Goal: Task Accomplishment & Management: Complete application form

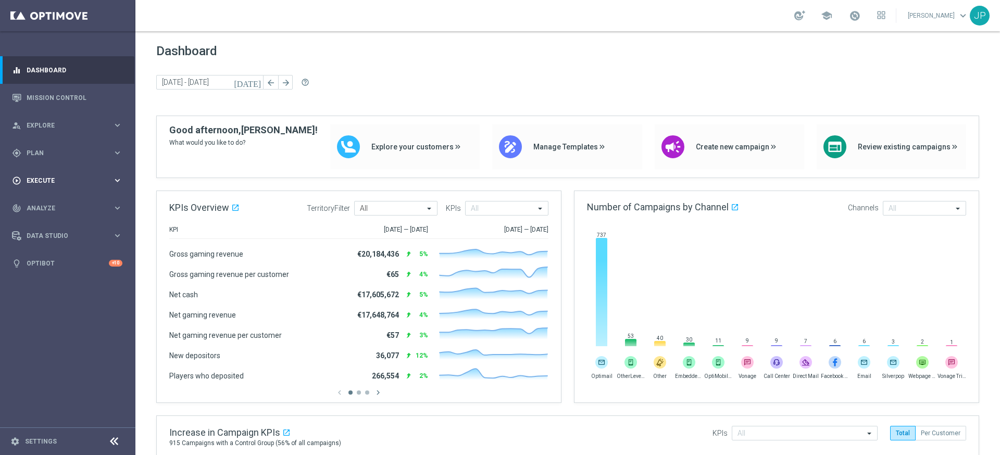
click at [85, 176] on div "play_circle_outline Execute" at bounding box center [62, 180] width 101 height 9
click at [83, 201] on link "Campaign Builder" at bounding box center [67, 202] width 81 height 8
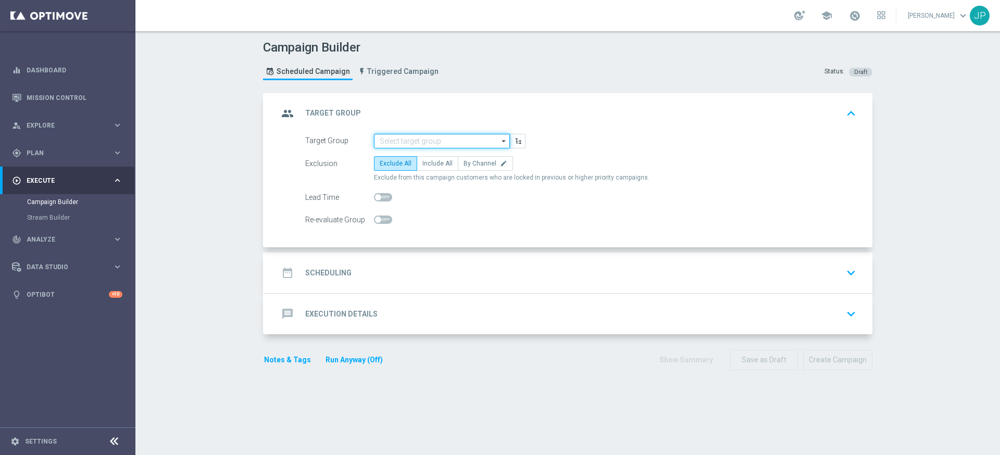
click at [461, 135] on input at bounding box center [442, 141] width 136 height 15
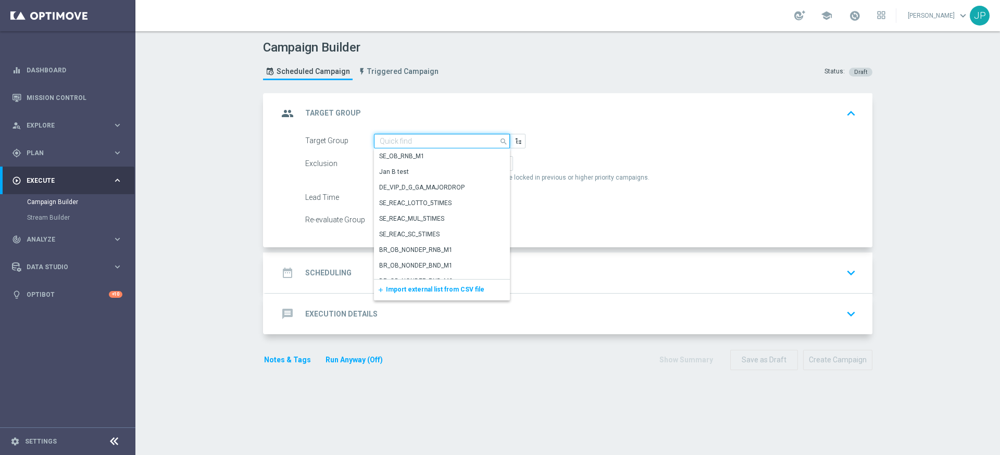
click at [461, 135] on input at bounding box center [442, 141] width 136 height 15
paste input "UK_ALL_VERTICALS_RICHINBOX | Actives, Reactivated & New"
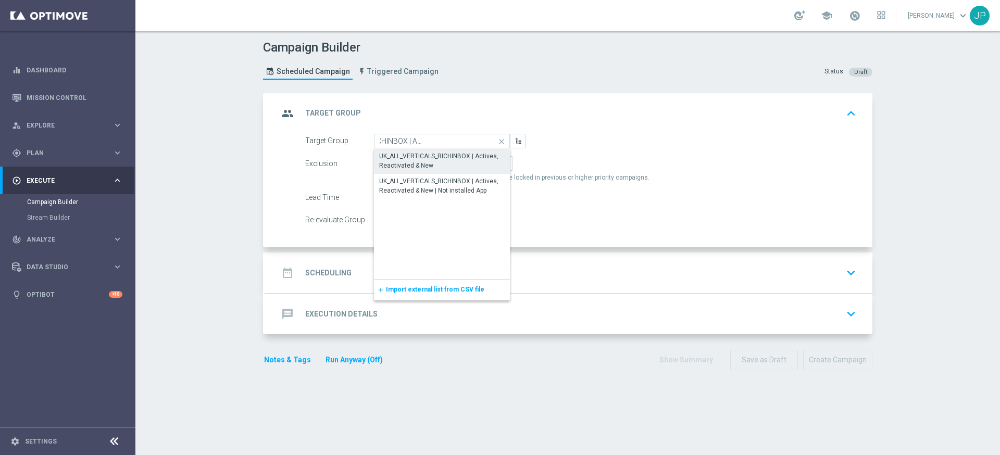
click at [453, 159] on div "UK_ALL_VERTICALS_RICHINBOX | Actives, Reactivated & New" at bounding box center [442, 161] width 126 height 19
type input "UK_ALL_VERTICALS_RICHINBOX | Actives, Reactivated & New"
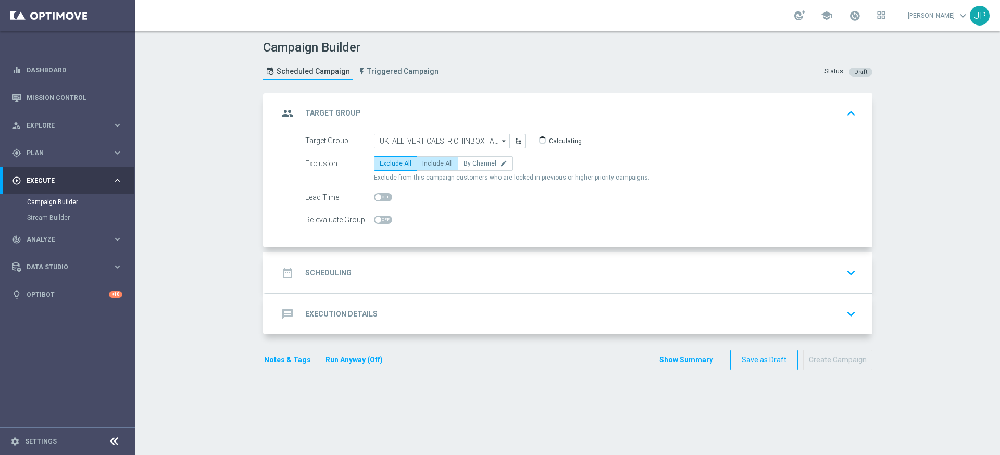
click at [442, 162] on span "Include All" at bounding box center [437, 163] width 30 height 7
click at [429, 162] on input "Include All" at bounding box center [425, 165] width 7 height 7
radio input "true"
click at [494, 275] on div "date_range Scheduling keyboard_arrow_down" at bounding box center [569, 273] width 582 height 20
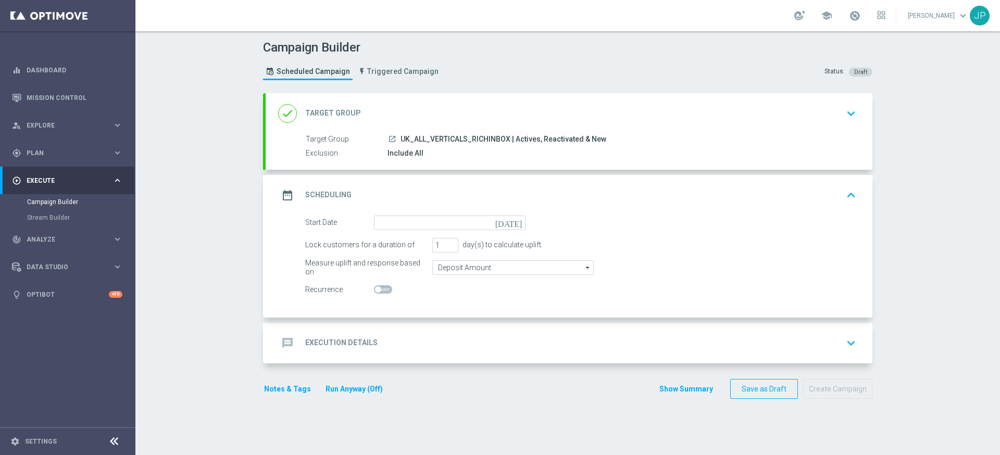
click at [518, 221] on icon "[DATE]" at bounding box center [510, 221] width 31 height 11
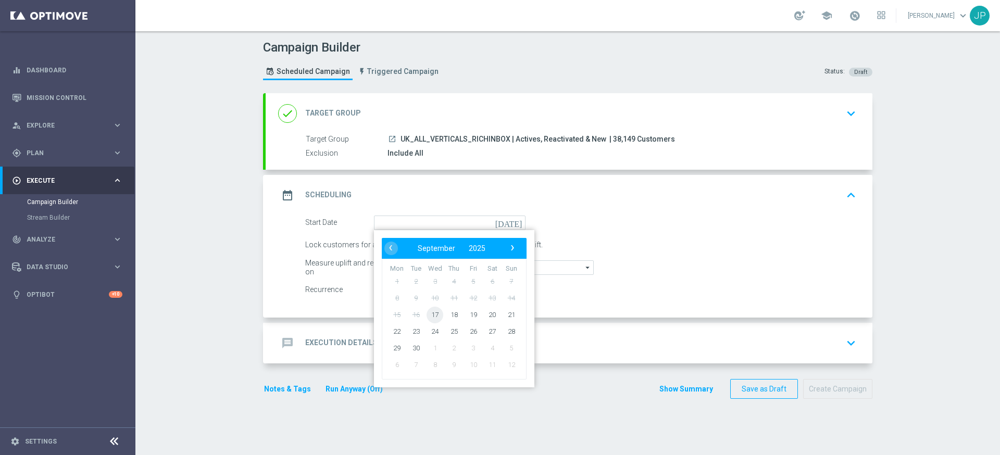
click at [437, 313] on span "17" at bounding box center [435, 314] width 17 height 17
type input "[DATE]"
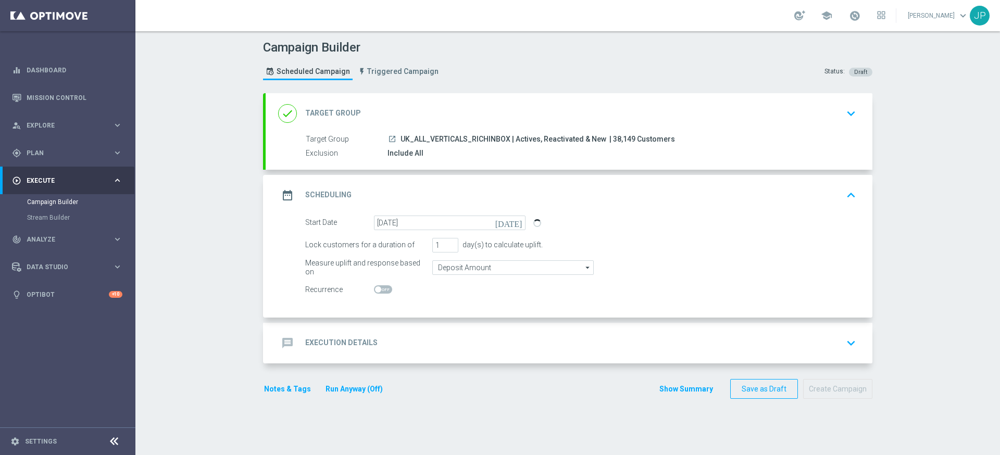
click at [507, 341] on div "message Execution Details keyboard_arrow_down" at bounding box center [569, 343] width 582 height 20
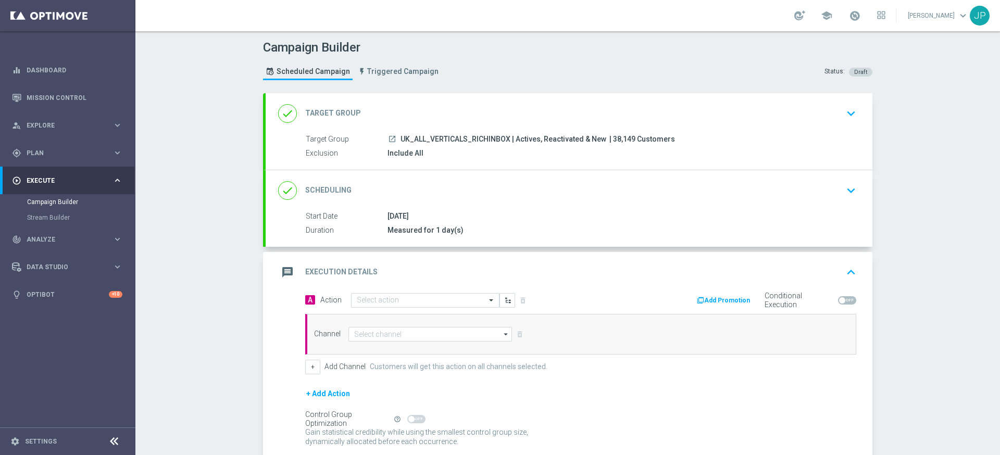
scroll to position [84, 0]
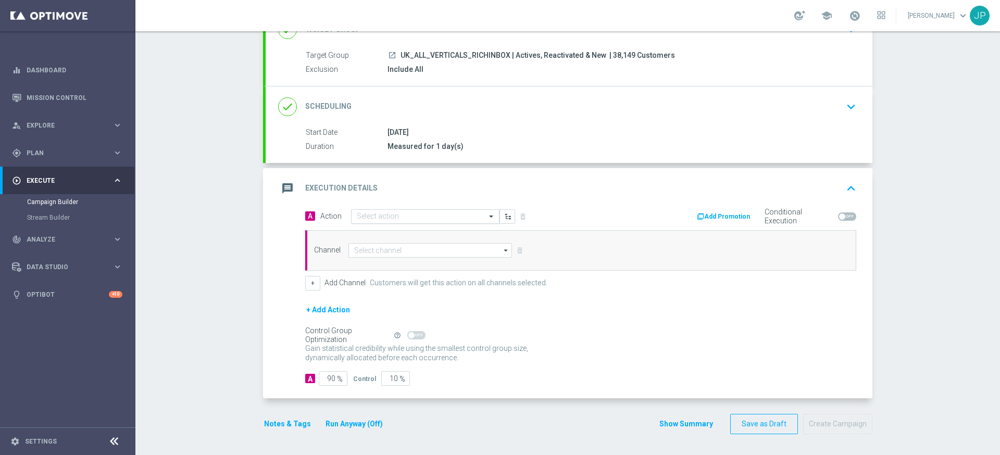
click at [451, 219] on input "text" at bounding box center [415, 216] width 116 height 9
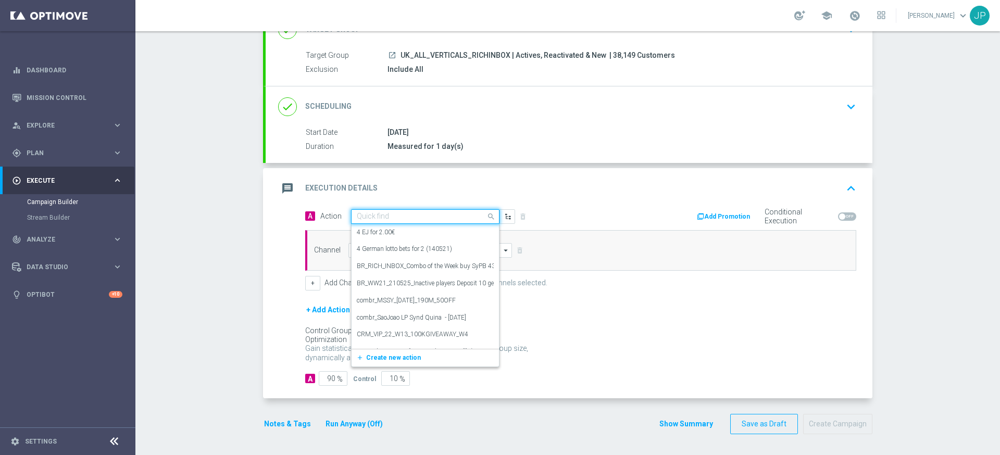
paste input "en_GB_NVIP_TAC_GM__250917_EXCLGAME_MIDNIGHT_JACKPOT_5000"
type input "en_GB_NVIP_TAC_GM__250917_EXCLGAME_MIDNIGHT_JACKPOT_5000"
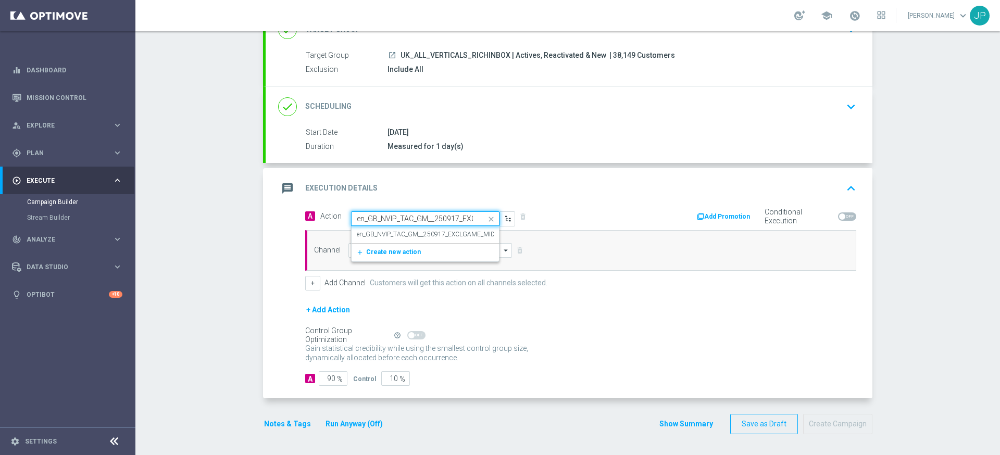
scroll to position [0, 116]
click at [451, 236] on label "en_GB_NVIP_TAC_GM__250917_EXCLGAME_MIDNIGHT_JACKPOT_5000" at bounding box center [459, 234] width 205 height 9
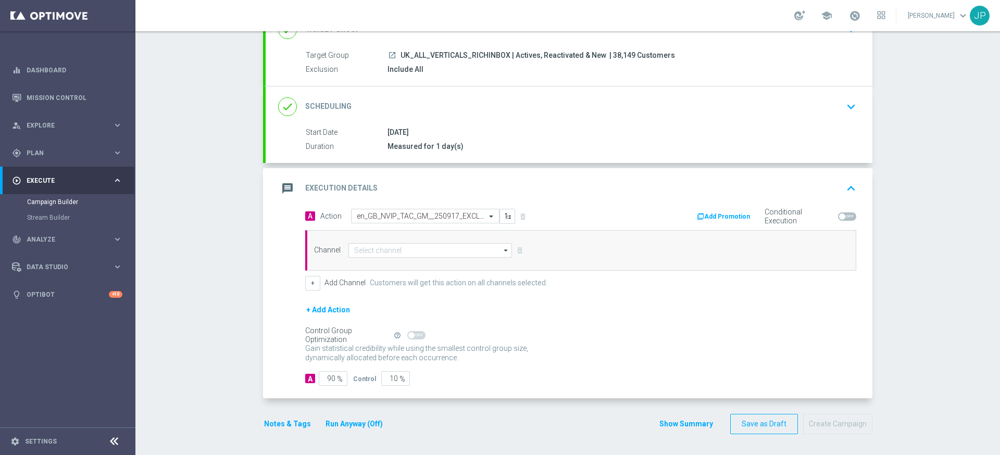
scroll to position [0, 0]
click at [443, 247] on input at bounding box center [430, 250] width 164 height 15
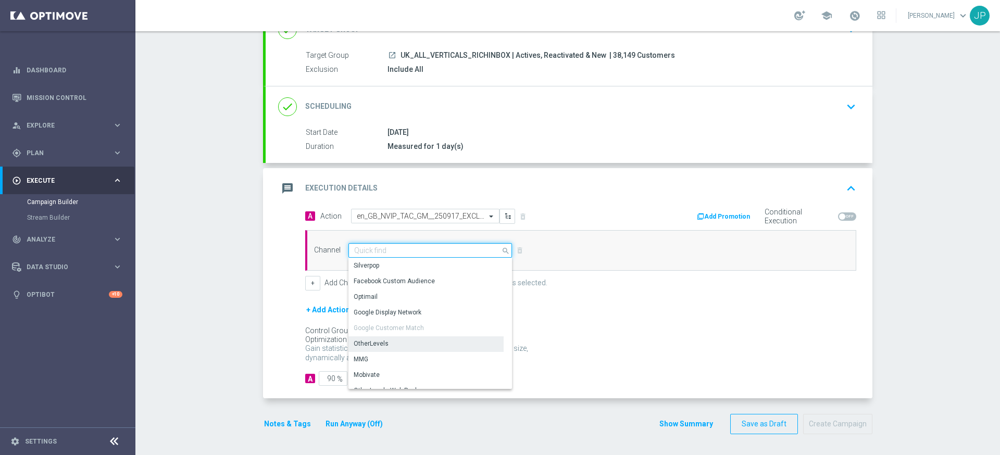
scroll to position [276, 0]
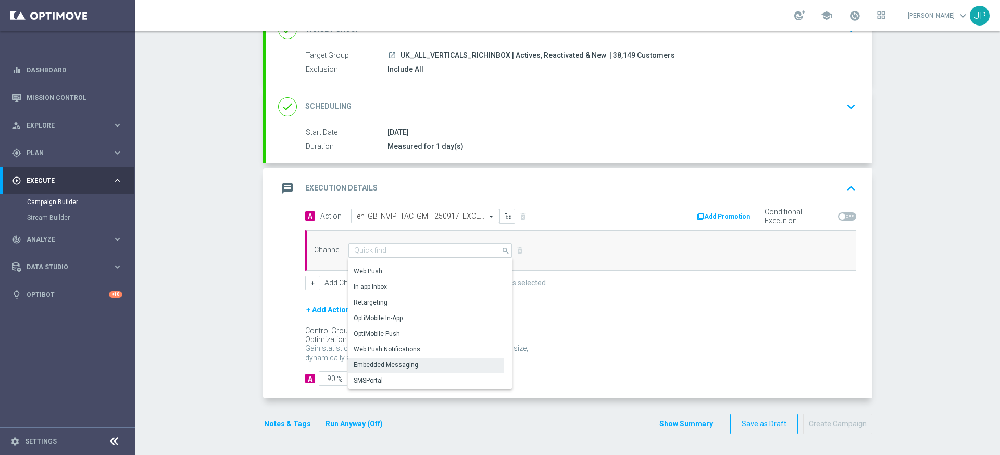
click at [418, 360] on div "Embedded Messaging" at bounding box center [425, 365] width 155 height 15
type input "Embedded Messaging"
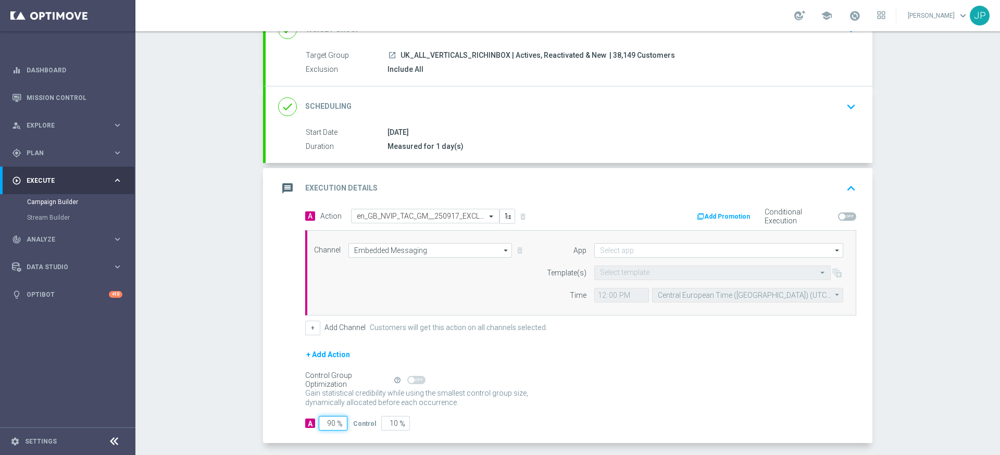
click at [332, 422] on input "90" at bounding box center [333, 423] width 29 height 15
type input "0"
type input "100"
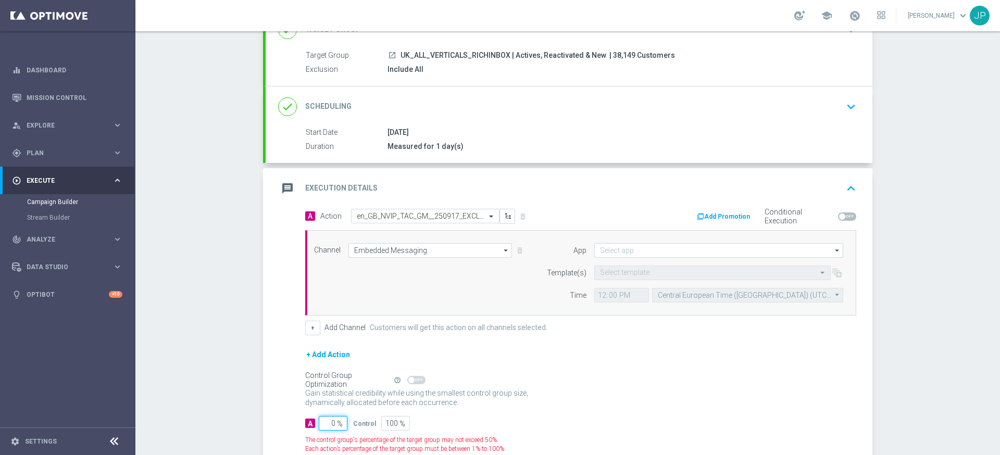
type input "10"
type input "90"
type input "100"
type input "0"
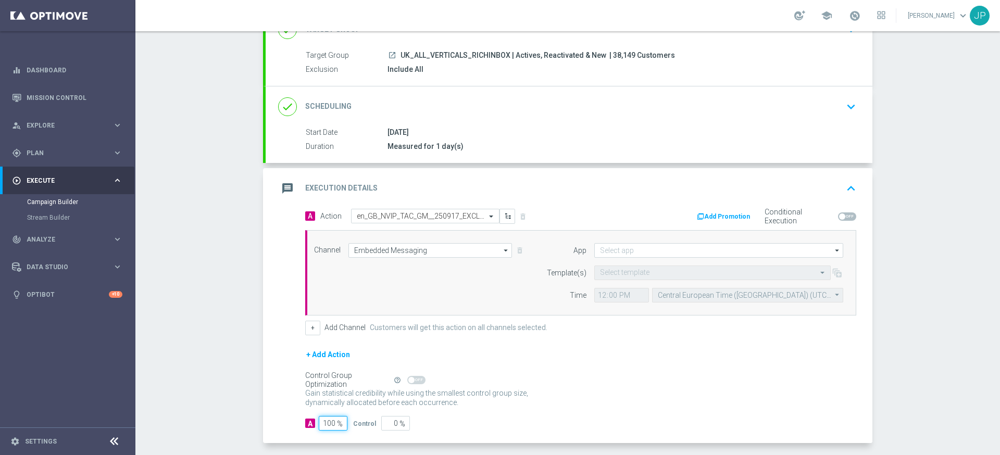
scroll to position [129, 0]
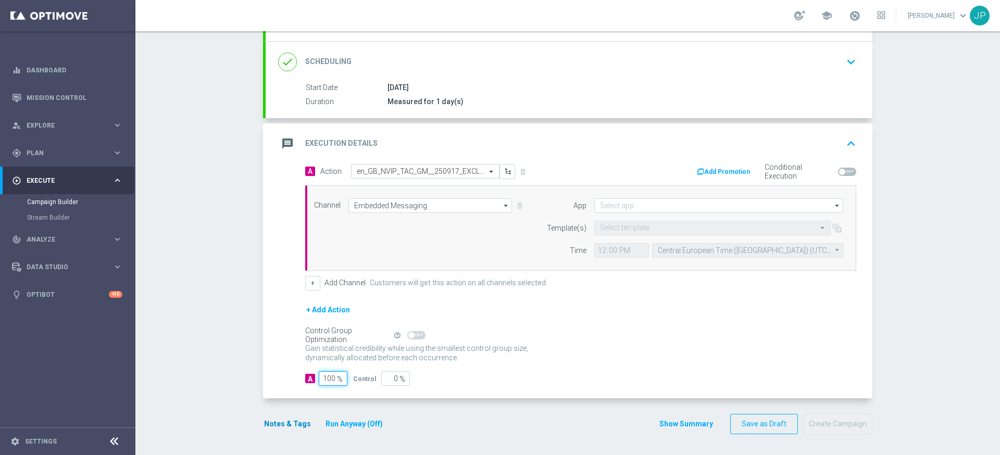
type input "100"
click at [301, 422] on button "Notes & Tags" at bounding box center [287, 424] width 49 height 13
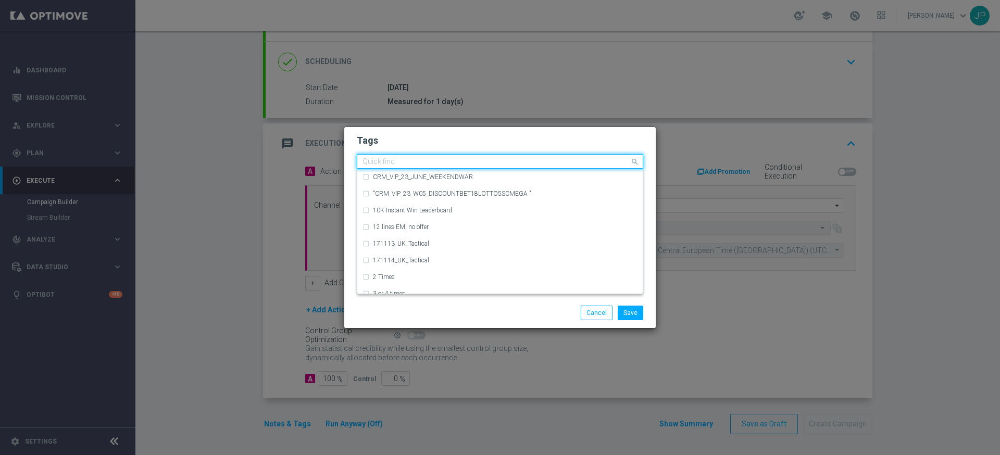
click at [474, 158] on input "text" at bounding box center [495, 162] width 267 height 9
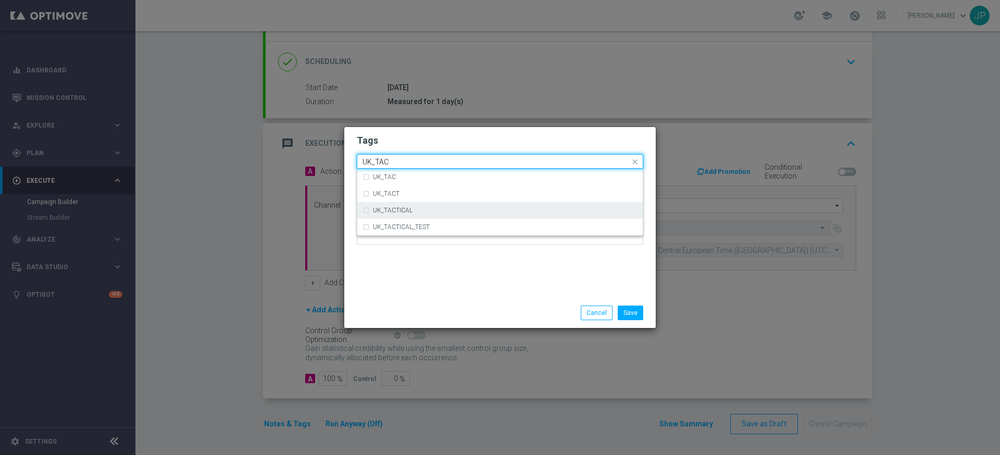
click at [457, 206] on div "UK_TACTICAL" at bounding box center [499, 210] width 275 height 17
type input "UK_TAC"
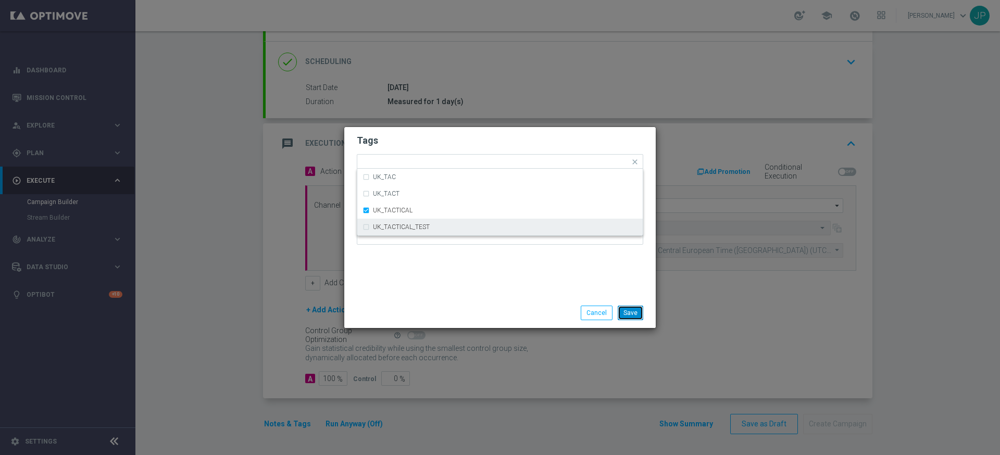
click at [627, 310] on button "Save" at bounding box center [631, 313] width 26 height 15
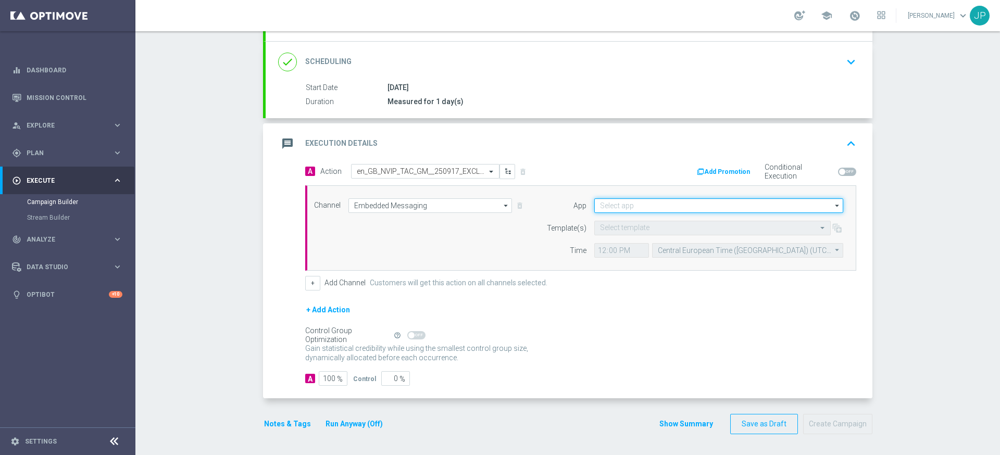
click at [682, 204] on input at bounding box center [718, 205] width 249 height 15
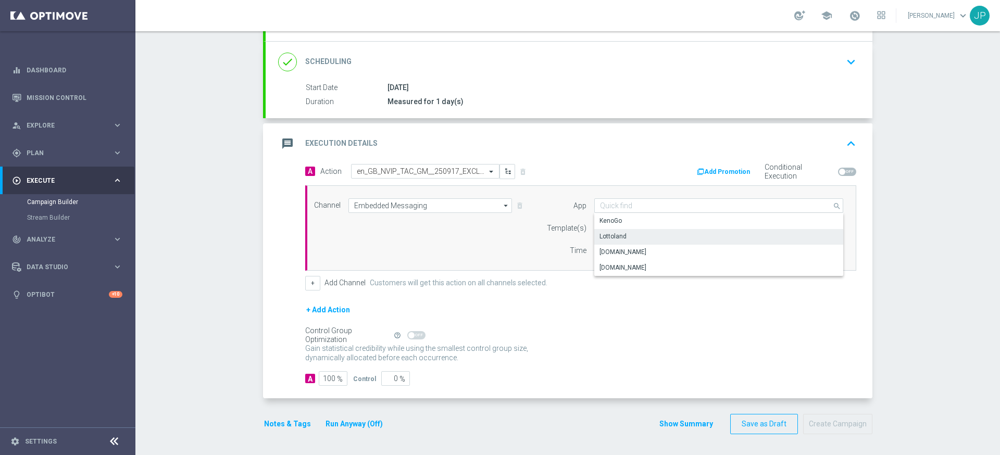
click at [661, 239] on div "Lottoland" at bounding box center [718, 236] width 249 height 15
type input "Lottoland"
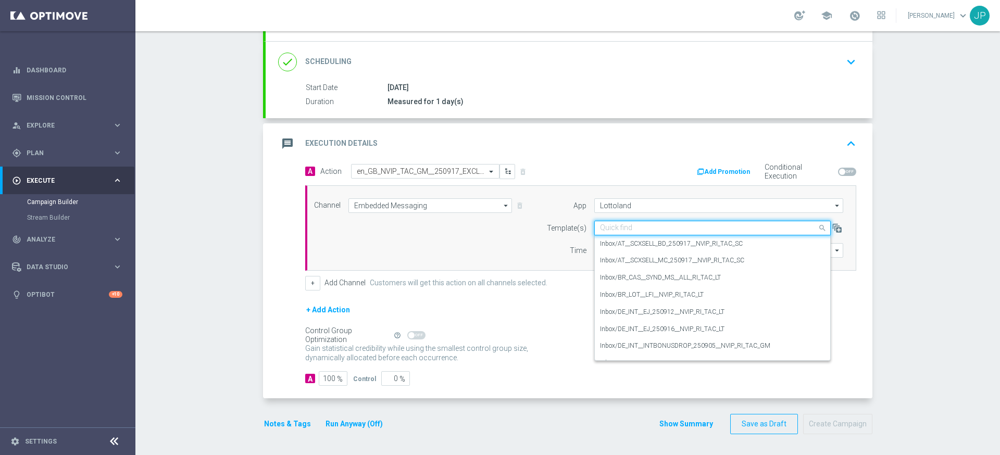
click at [662, 229] on input "text" at bounding box center [702, 228] width 204 height 9
paste input "en_GB_NVIP_TAC_GM__250917_EXCLGAME_MIDNIGHT_JACKPOT_5000"
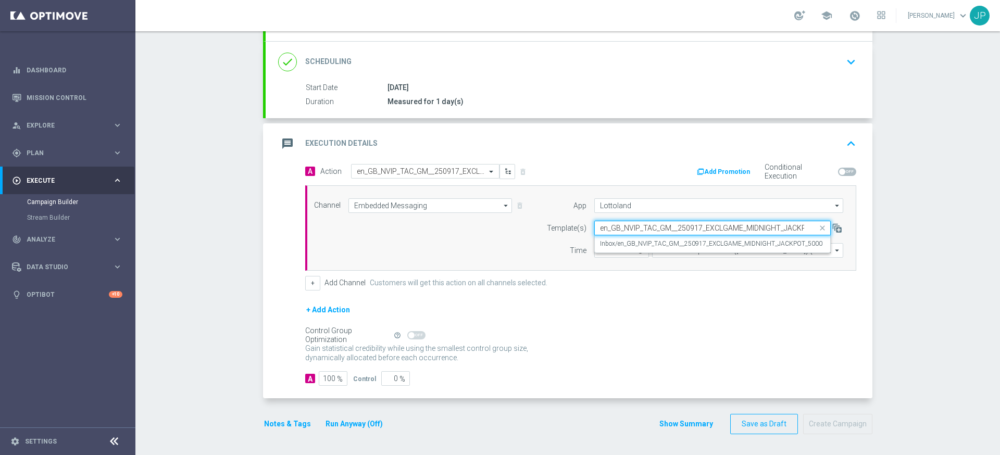
scroll to position [0, 28]
click at [661, 242] on label "Inbox/en_GB_NVIP_TAC_GM__250917_EXCLGAME_MIDNIGHT_JACKPOT_5000" at bounding box center [711, 244] width 222 height 9
type input "en_GB_NVIP_TAC_GM__250917_EXCLGAME_MIDNIGHT_JACKPOT_5000"
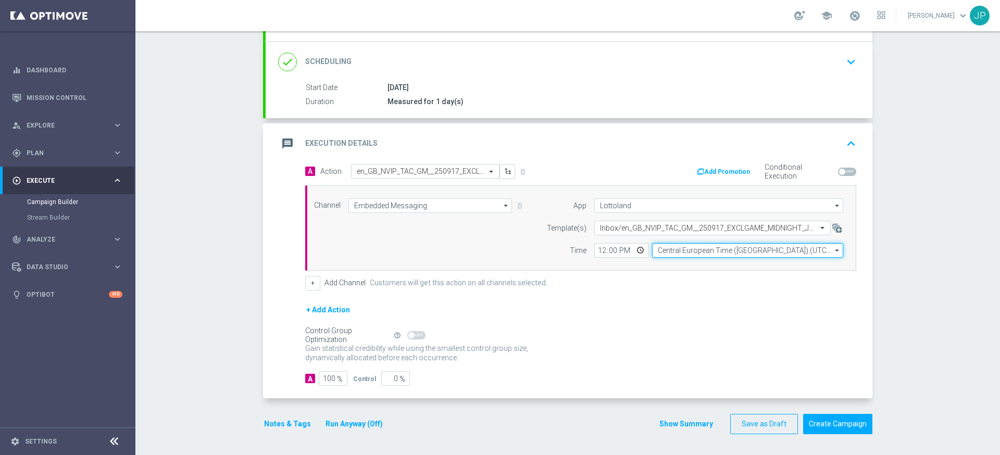
click at [686, 248] on input "Central European Time ([GEOGRAPHIC_DATA]) (UTC +02:00)" at bounding box center [747, 250] width 191 height 15
click at [697, 265] on div "United Kingdom Time (UTC +01:00)" at bounding box center [707, 265] width 101 height 9
type input "United Kingdom Time (UTC +01:00)"
click at [684, 295] on form "A Action Select action en_GB_NVIP_TAC_GM__250917_EXCLGAME_MIDNIGHT_JACKPOT_5000…" at bounding box center [580, 275] width 551 height 222
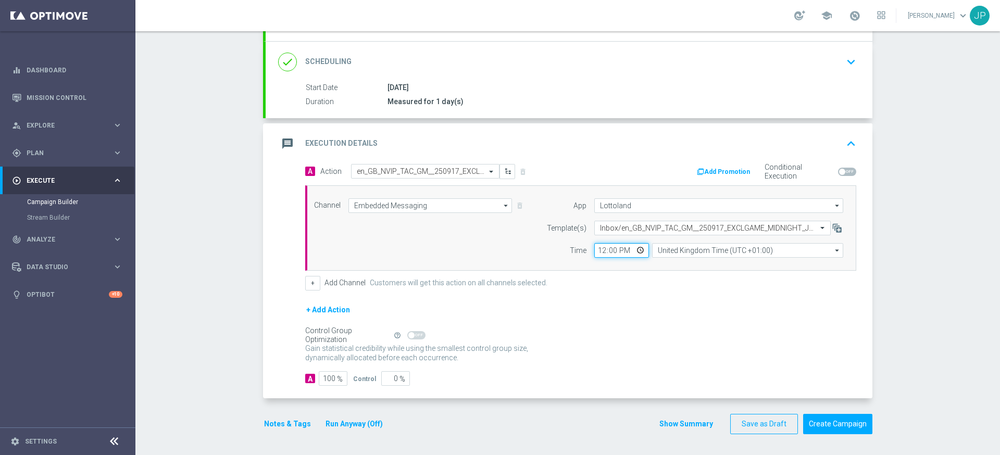
click at [614, 252] on input "12:00" at bounding box center [621, 250] width 55 height 15
type input "12:30"
click at [632, 285] on div "+ Add Channel Customers will get this action on all channels selected." at bounding box center [580, 283] width 551 height 15
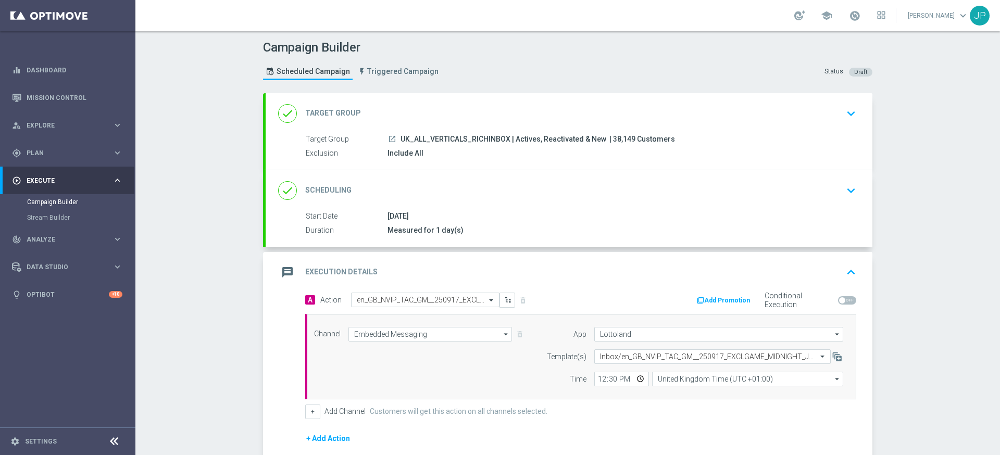
click at [613, 139] on span "| 38,149 Customers" at bounding box center [642, 139] width 66 height 9
drag, startPoint x: 613, startPoint y: 139, endPoint x: 622, endPoint y: 139, distance: 9.4
click at [623, 139] on span "| 38,149 Customers" at bounding box center [642, 139] width 66 height 9
copy span "38,149"
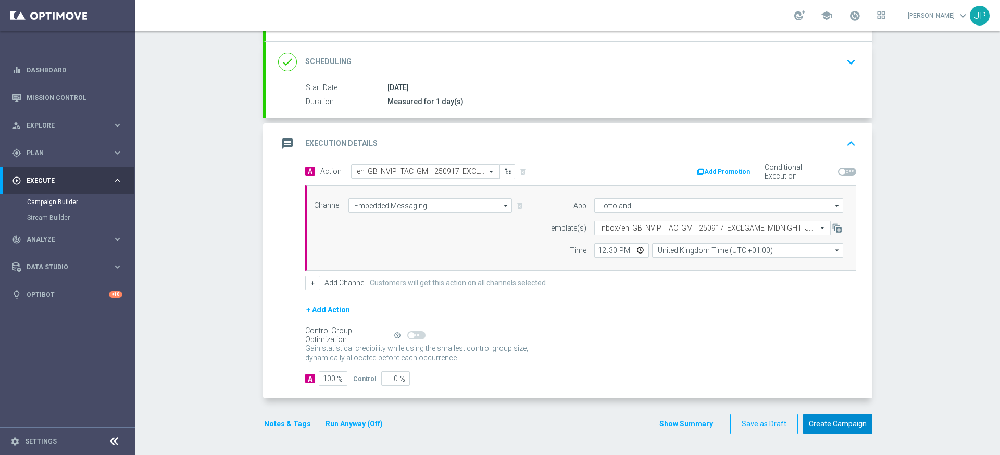
click at [857, 425] on button "Create Campaign" at bounding box center [837, 424] width 69 height 20
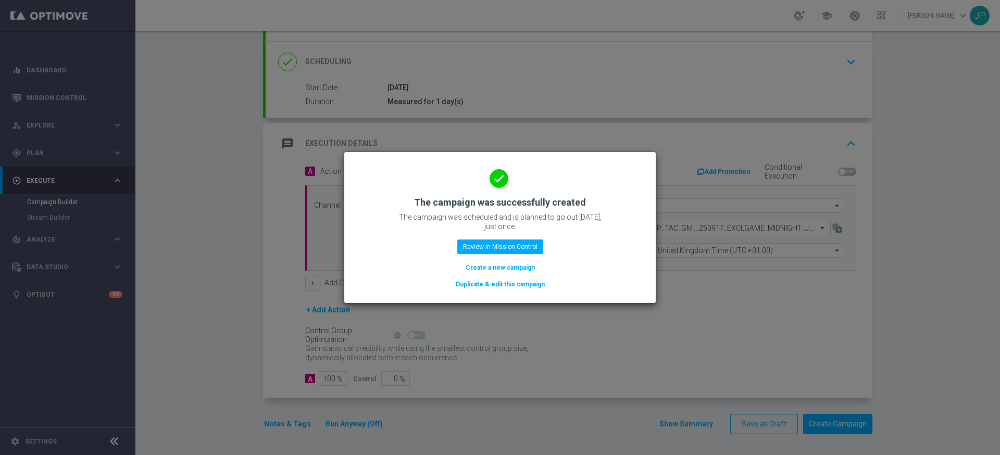
click at [513, 284] on button "Duplicate & edit this campaign" at bounding box center [500, 284] width 91 height 11
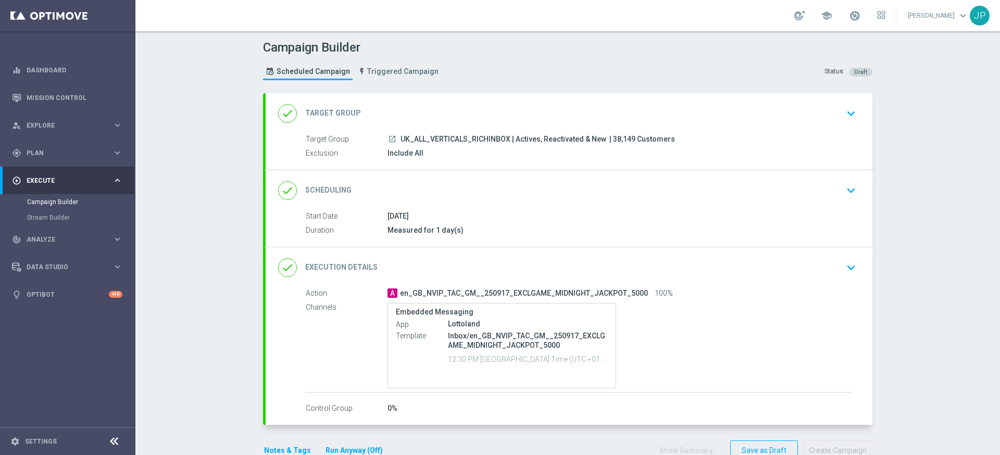
click at [789, 120] on div "done Target Group keyboard_arrow_down" at bounding box center [569, 114] width 582 height 20
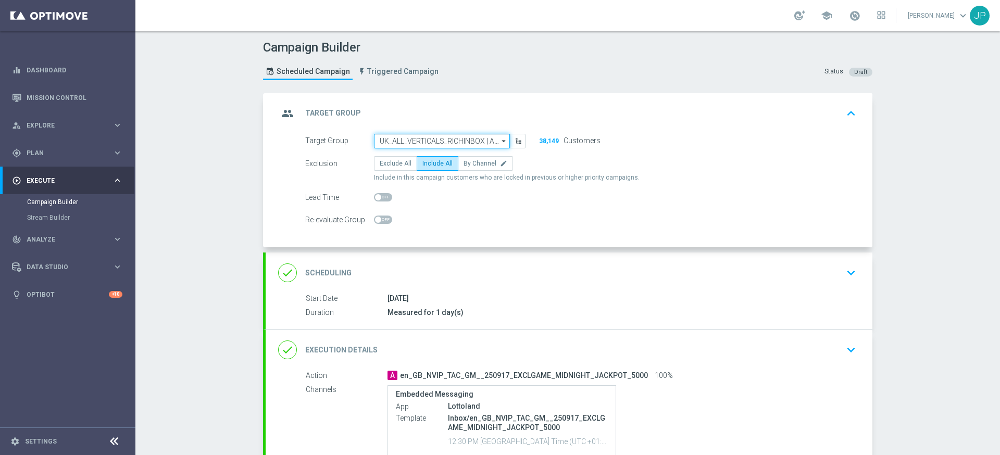
click at [419, 141] on input "UK_ALL_VERTICALS_RICHINBOX | Actives, Reactivated & New" at bounding box center [442, 141] width 136 height 15
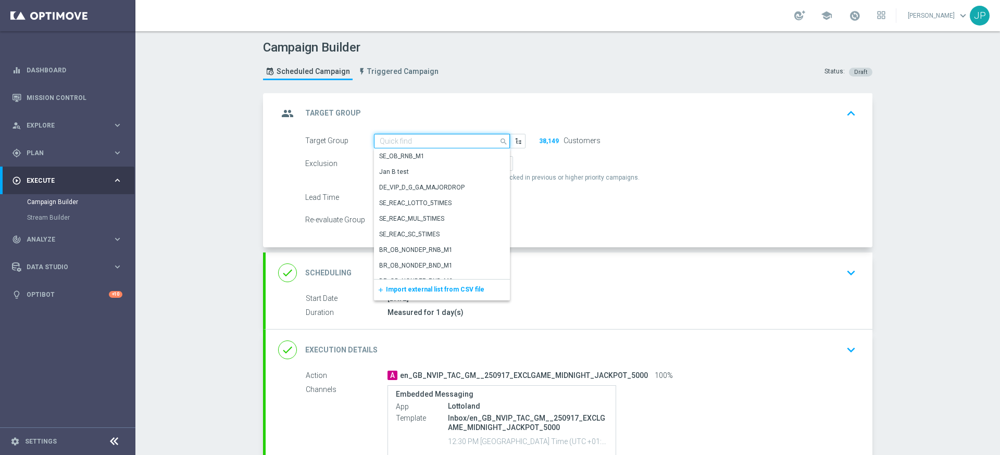
paste input "RICH INBOX - IE_OPT Active, Multi, Reactivated & New | ALL"
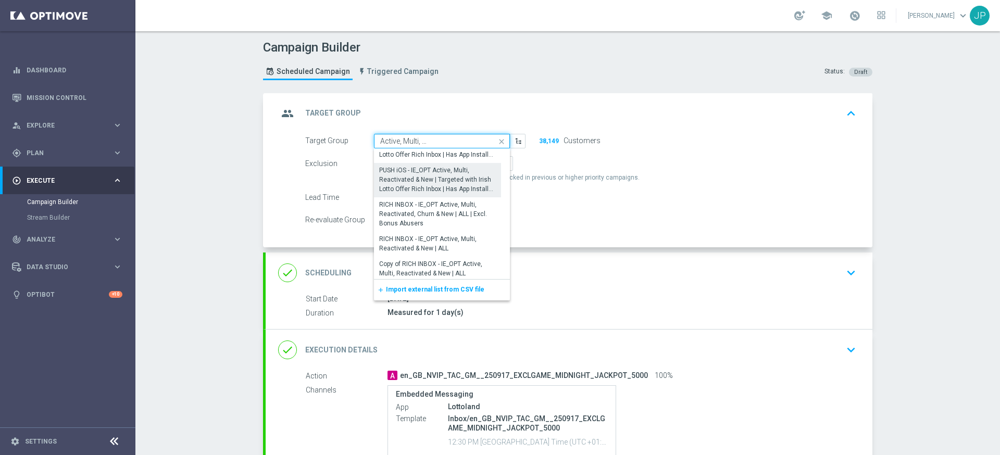
scroll to position [57, 0]
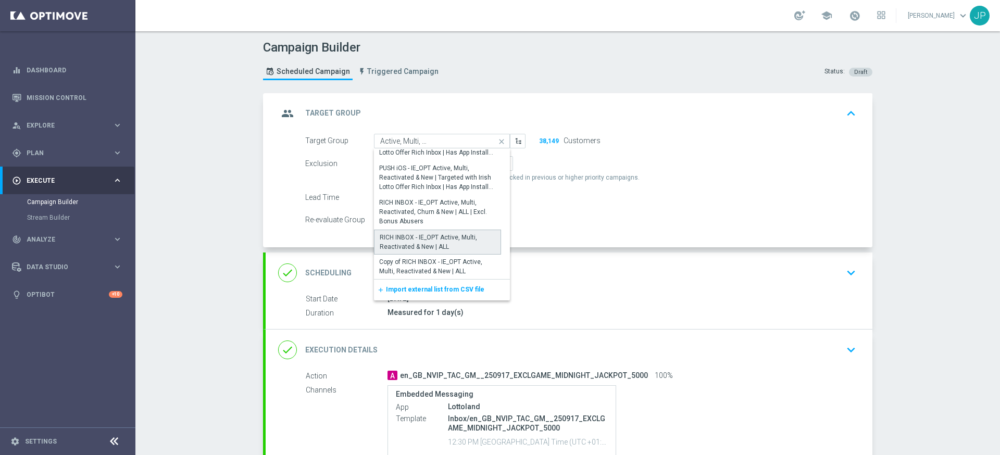
click at [444, 240] on div "RICH INBOX - IE_OPT Active, Multi, Reactivated & New | ALL" at bounding box center [438, 242] width 116 height 19
type input "RICH INBOX - IE_OPT Active, Multi, Reactivated & New | ALL"
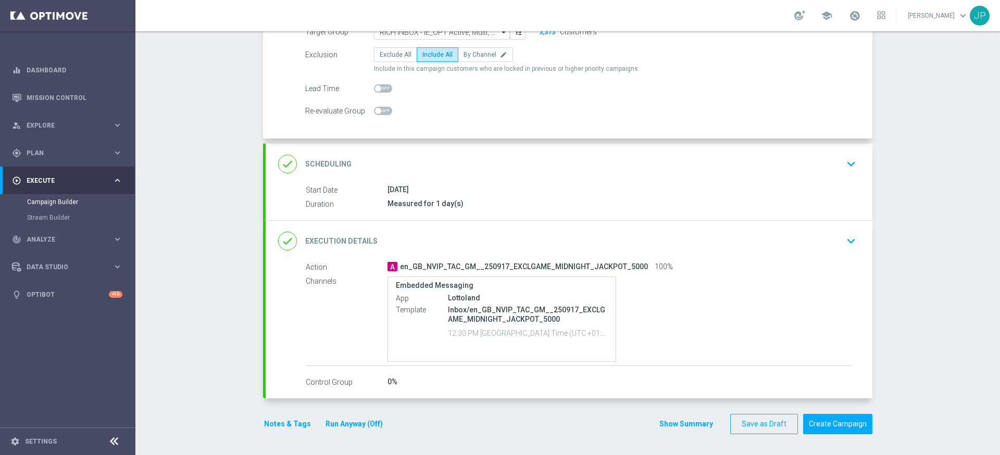
scroll to position [77, 0]
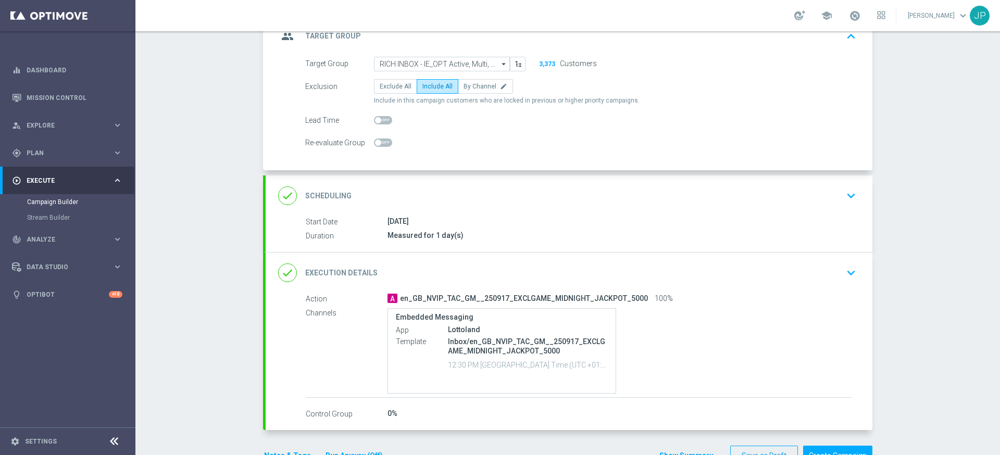
click at [805, 268] on div "done Execution Details keyboard_arrow_down" at bounding box center [569, 273] width 582 height 20
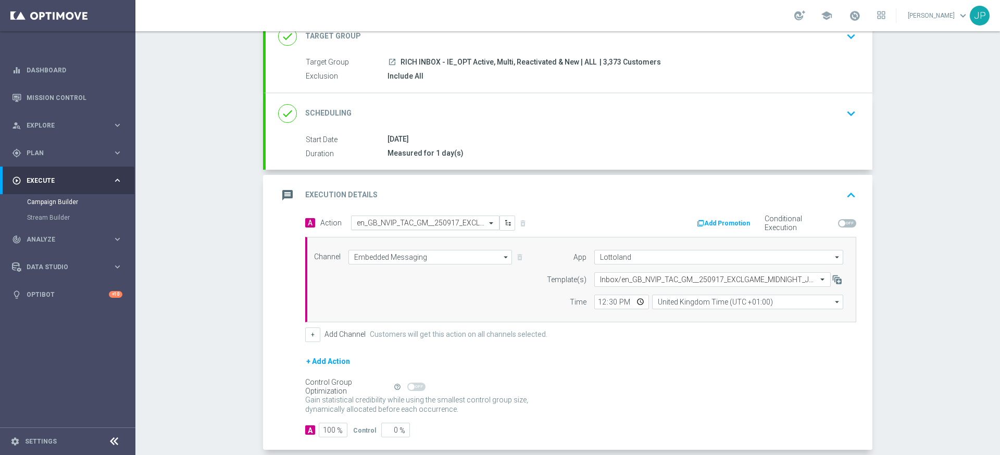
click at [412, 223] on input "text" at bounding box center [415, 223] width 116 height 9
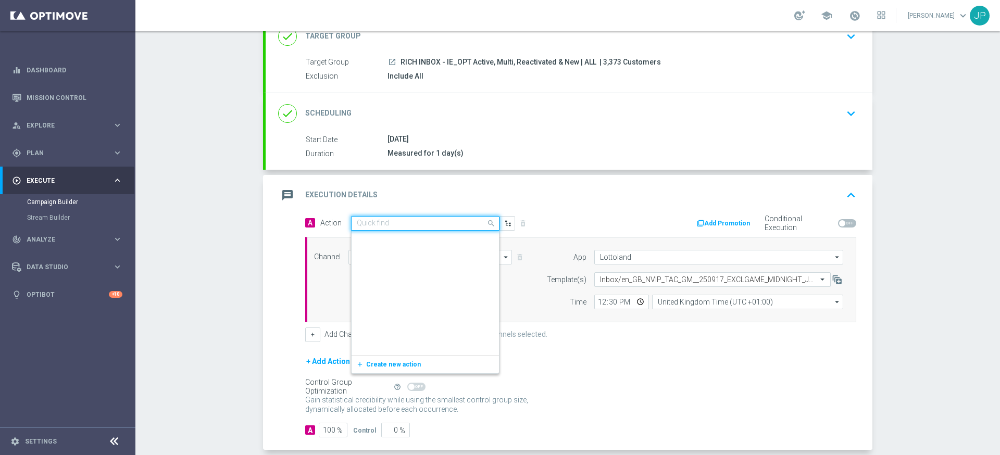
scroll to position [251749, 0]
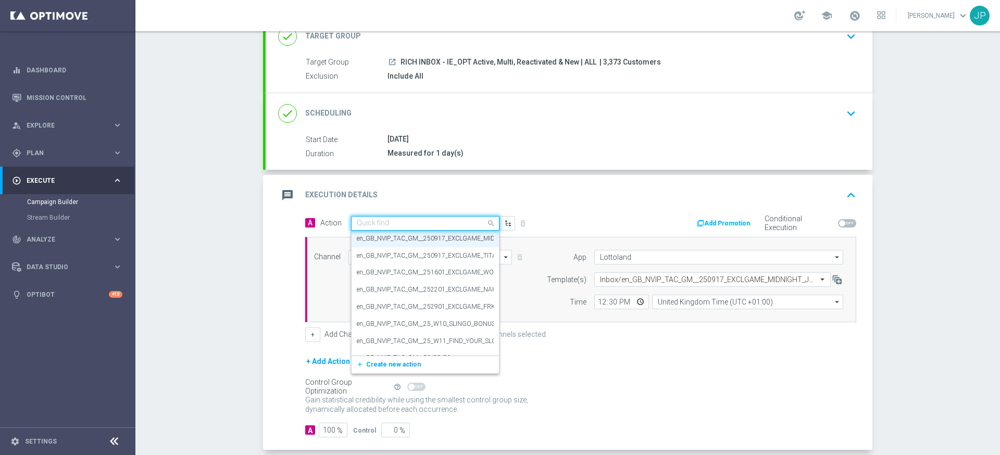
paste input "en_IE_RIT_NVIP_RI_TAC_GM_W38_EXCL_GAME__MIDNIGHT_JACKPOT_5000"
type input "en_IE_RIT_NVIP_RI_TAC_GM_W38_EXCL_GAME__MIDNIGHT_JACKPOT_5000"
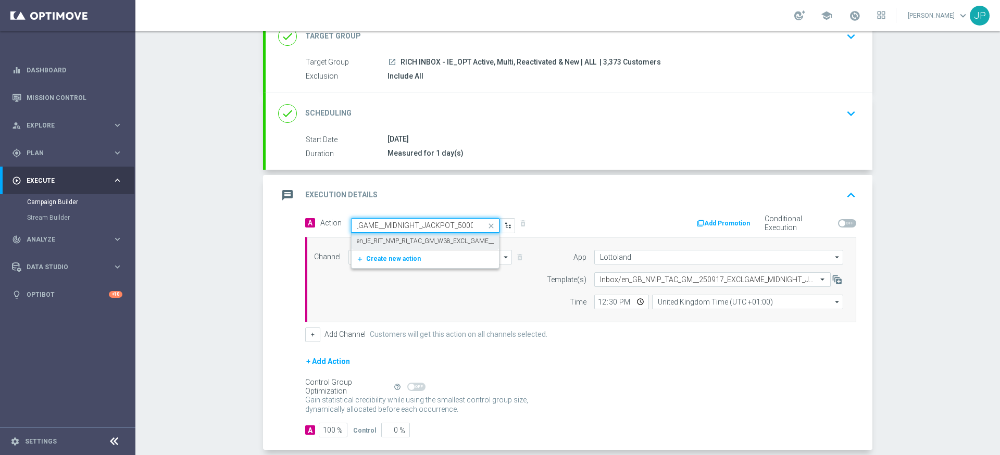
click at [412, 244] on label "en_IE_RIT_NVIP_RI_TAC_GM_W38_EXCL_GAME__MIDNIGHT_JACKPOT_5000" at bounding box center [464, 241] width 215 height 9
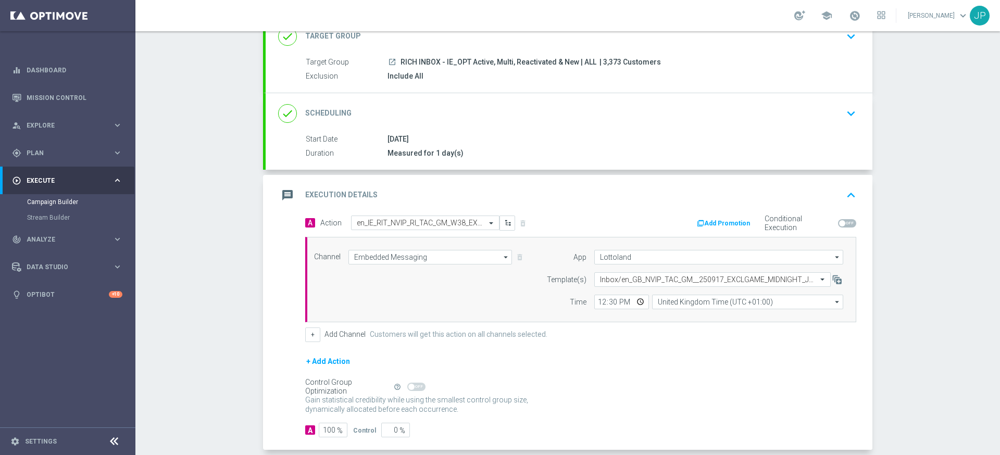
scroll to position [129, 0]
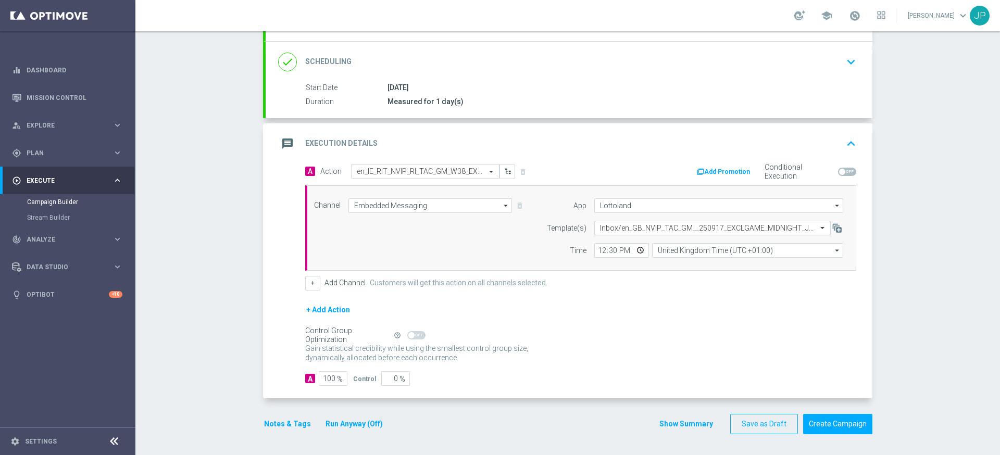
click at [287, 420] on button "Notes & Tags" at bounding box center [287, 424] width 49 height 13
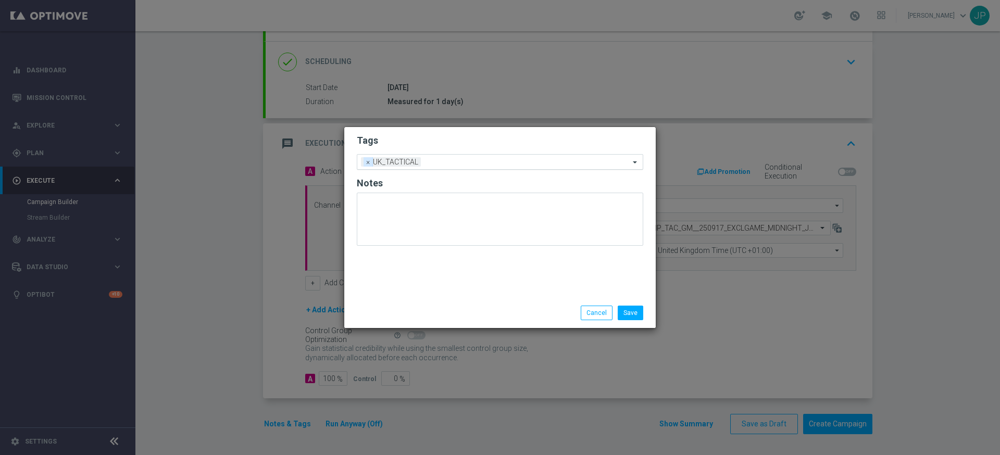
click at [369, 164] on span "×" at bounding box center [368, 161] width 9 height 9
click at [376, 164] on input "text" at bounding box center [495, 162] width 267 height 9
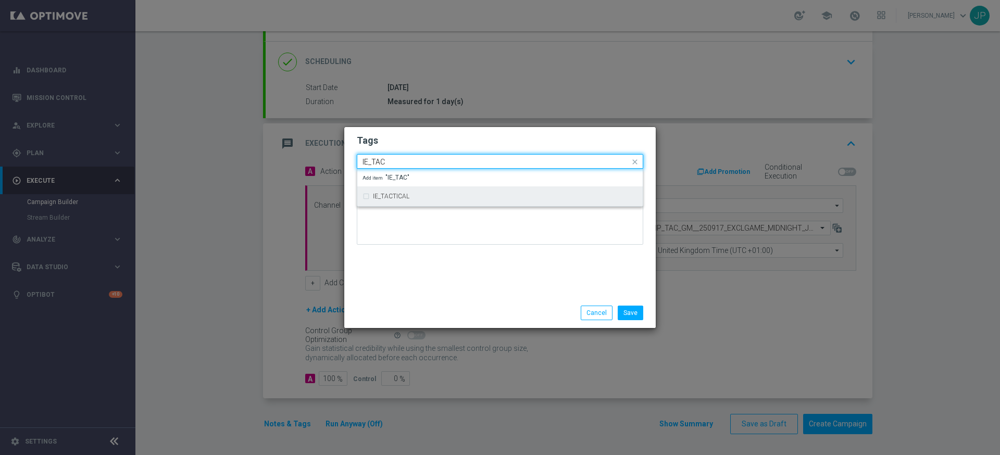
click at [385, 197] on label "IE_TACTICAL" at bounding box center [391, 196] width 36 height 6
type input "IE_TAC"
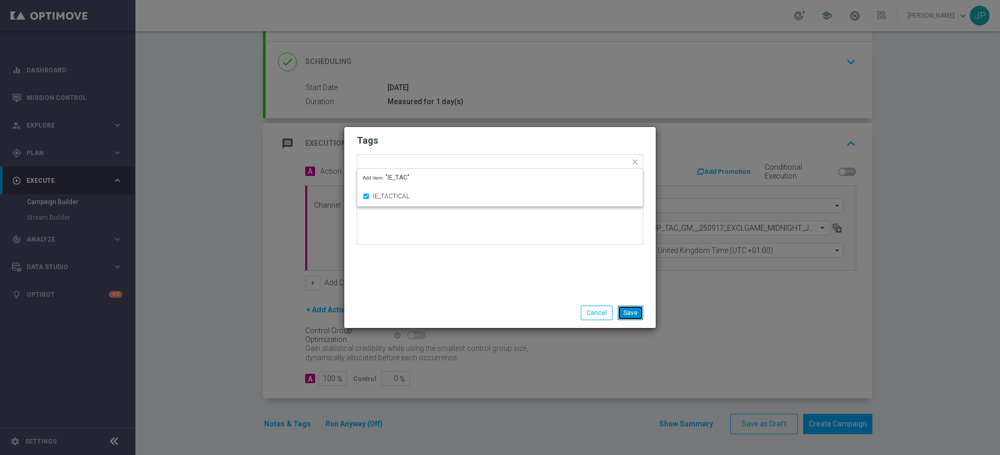
click at [634, 312] on button "Save" at bounding box center [631, 313] width 26 height 15
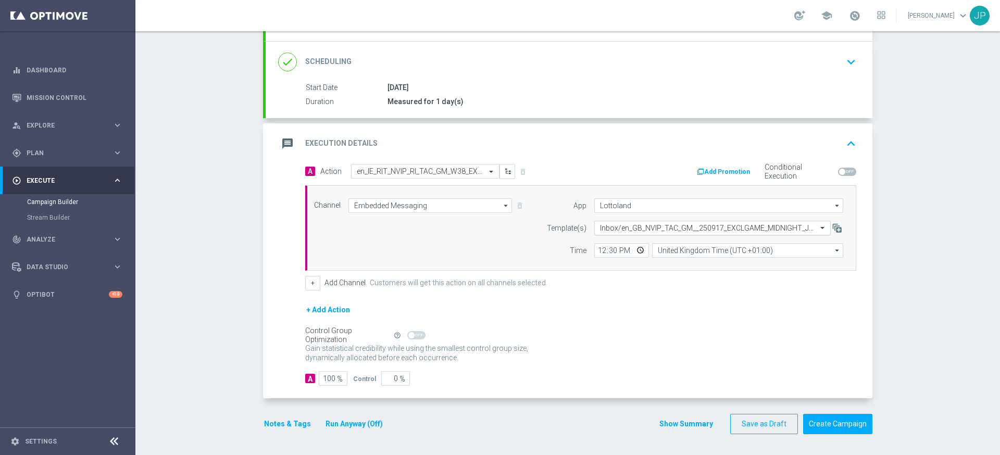
click at [684, 227] on input "text" at bounding box center [702, 228] width 204 height 9
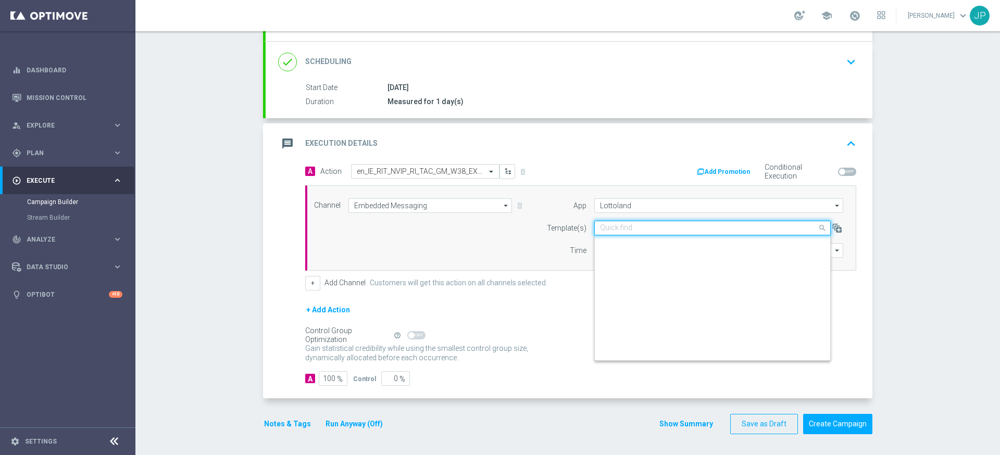
scroll to position [395, 0]
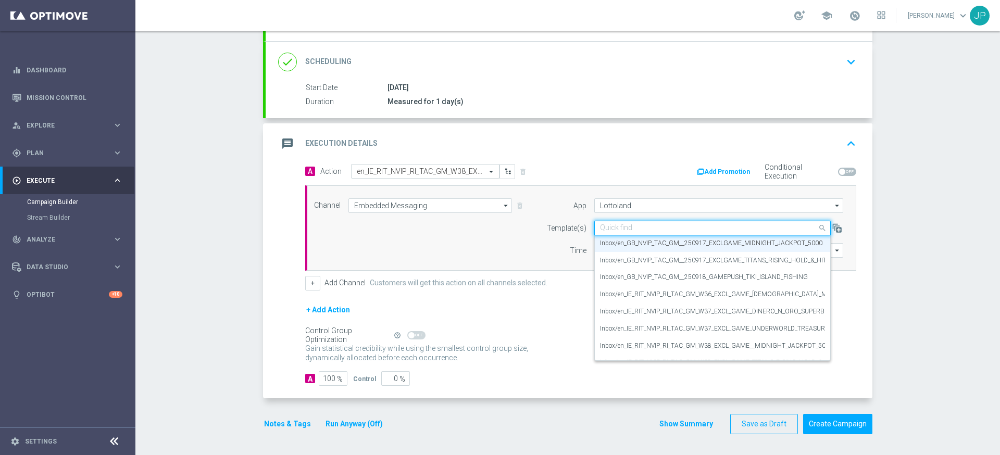
paste input "en_IE_RIT_NVIP_RI_TAC_GM_W38_EXCL_GAME__MIDNIGHT_JACKPOT_5000"
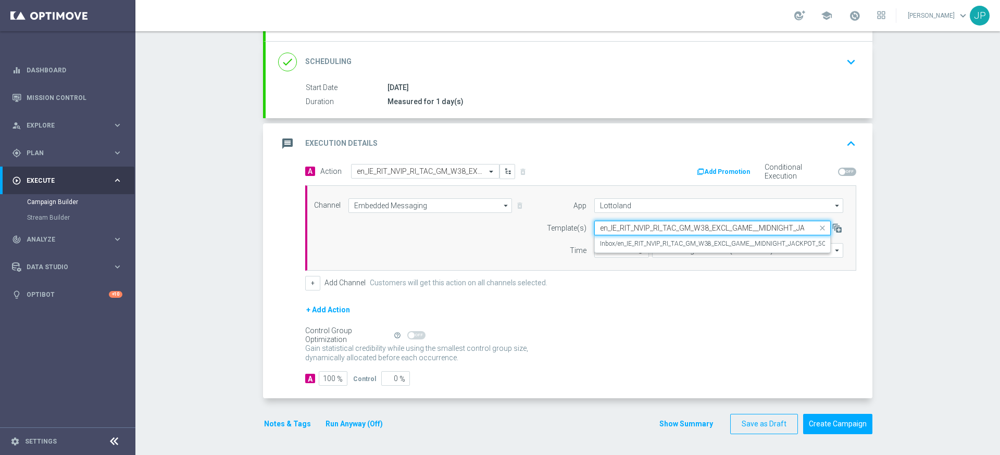
scroll to position [0, 0]
click at [683, 243] on label "Inbox/en_IE_RIT_NVIP_RI_TAC_GM_W38_EXCL_GAME__MIDNIGHT_JACKPOT_5000" at bounding box center [716, 244] width 233 height 9
type input "en_IE_RIT_NVIP_RI_TAC_GM_W38_EXCL_GAME__MIDNIGHT_JACKPOT_5000"
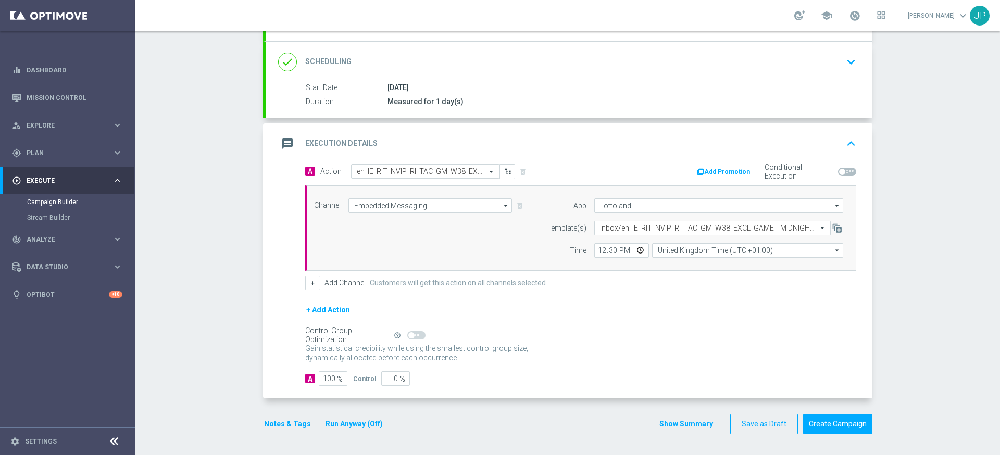
click at [675, 308] on div "+ Add Action" at bounding box center [580, 317] width 551 height 26
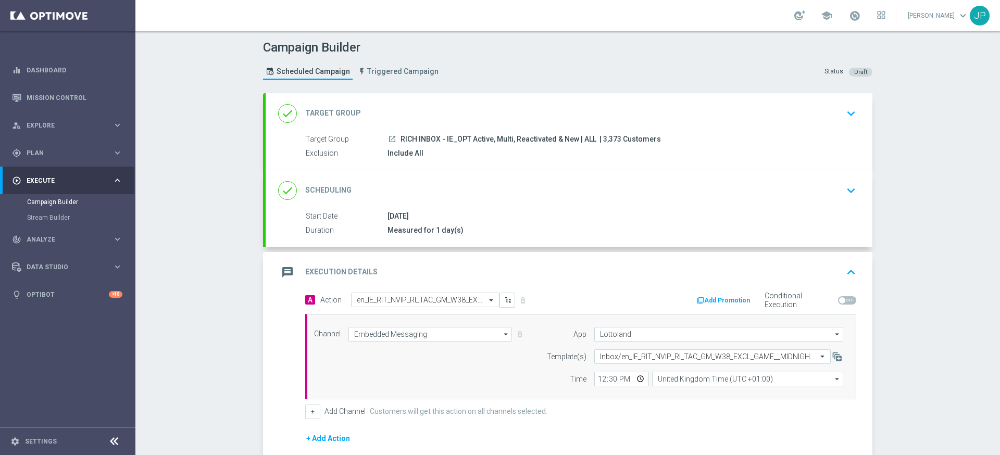
scroll to position [129, 0]
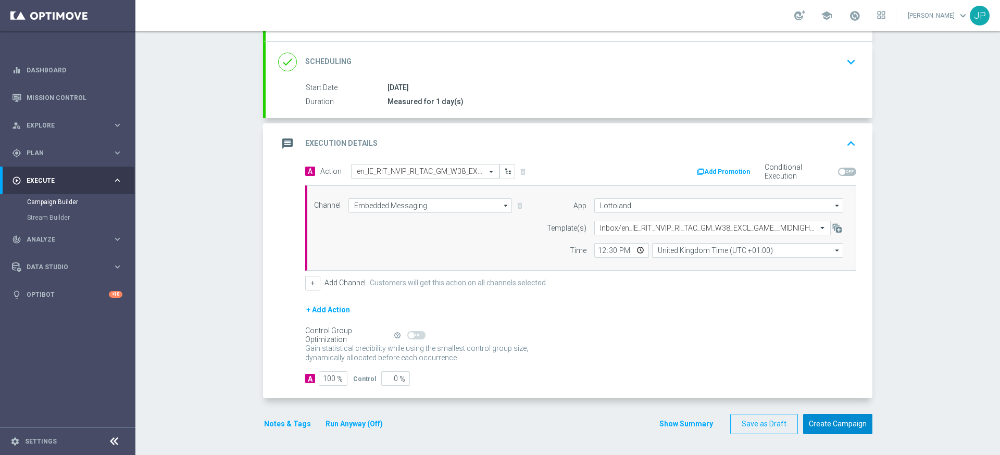
click at [841, 424] on button "Create Campaign" at bounding box center [837, 424] width 69 height 20
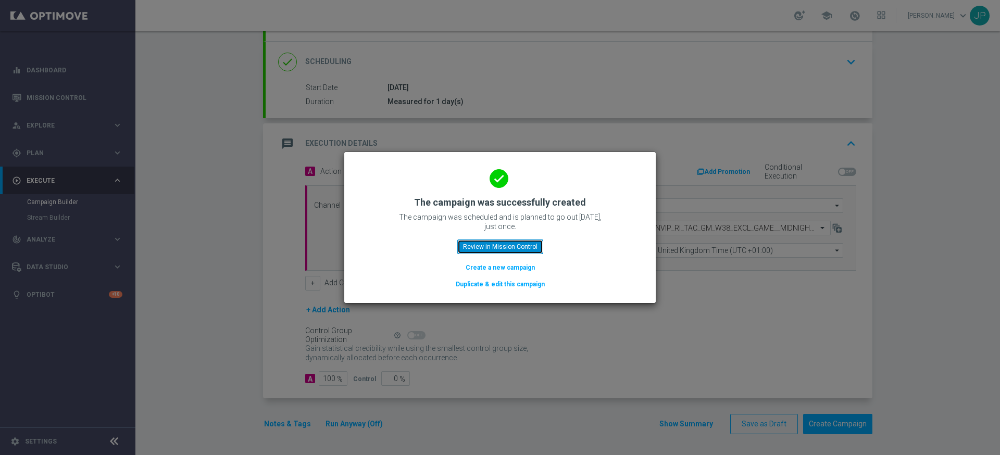
click at [529, 245] on button "Review in Mission Control" at bounding box center [500, 247] width 86 height 15
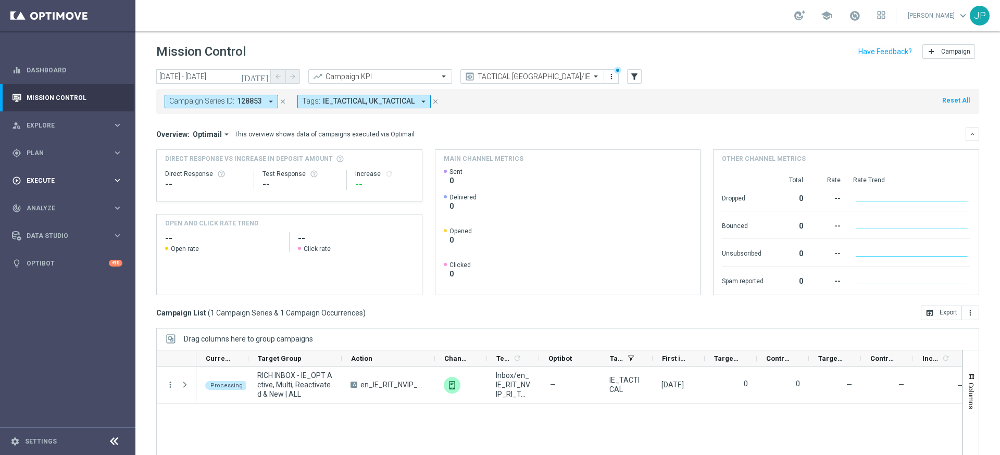
click at [84, 180] on span "Execute" at bounding box center [70, 181] width 86 height 6
click at [76, 198] on link "Campaign Builder" at bounding box center [67, 202] width 81 height 8
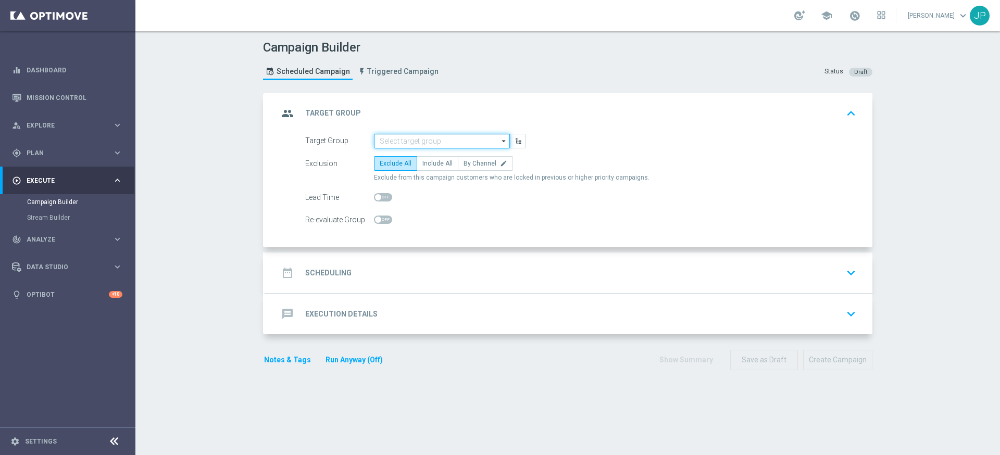
click at [462, 142] on input at bounding box center [442, 141] width 136 height 15
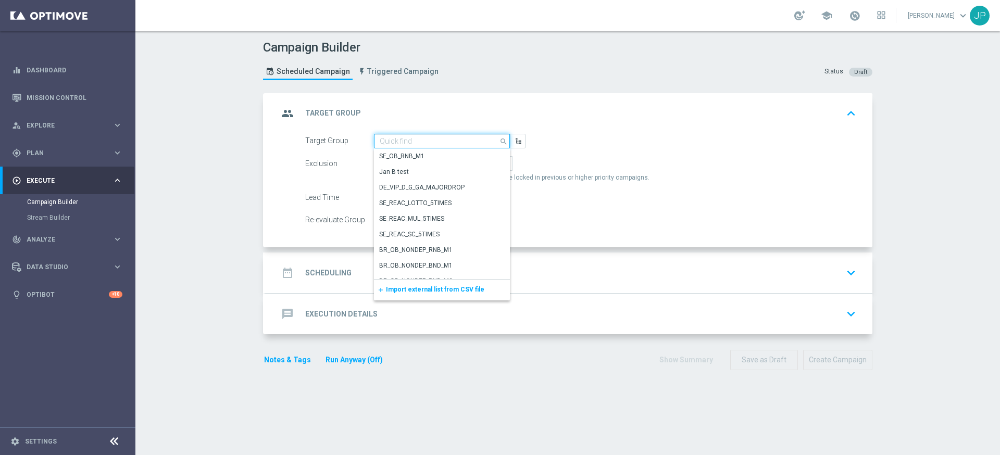
paste input "✅"
type input "✅"
paste input "RICH INBOX - IE_OPT Active, Multi, Reactivated & New | ALL"
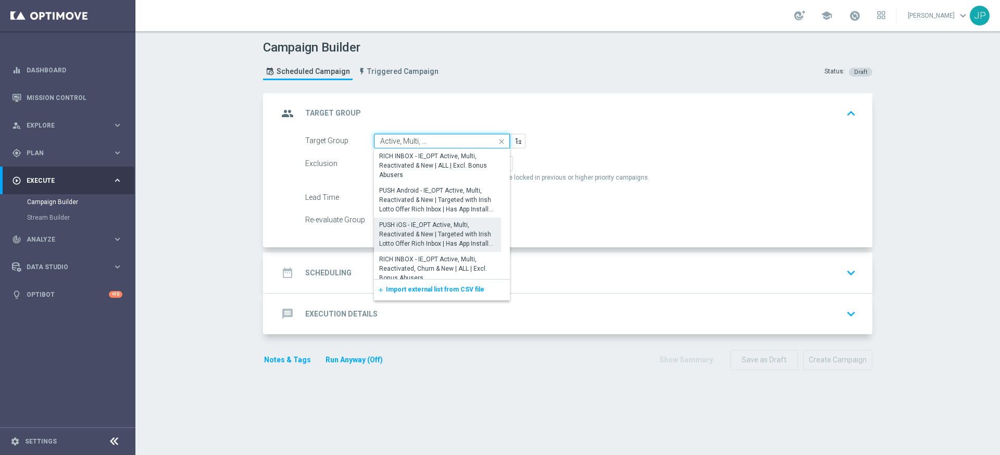
scroll to position [57, 0]
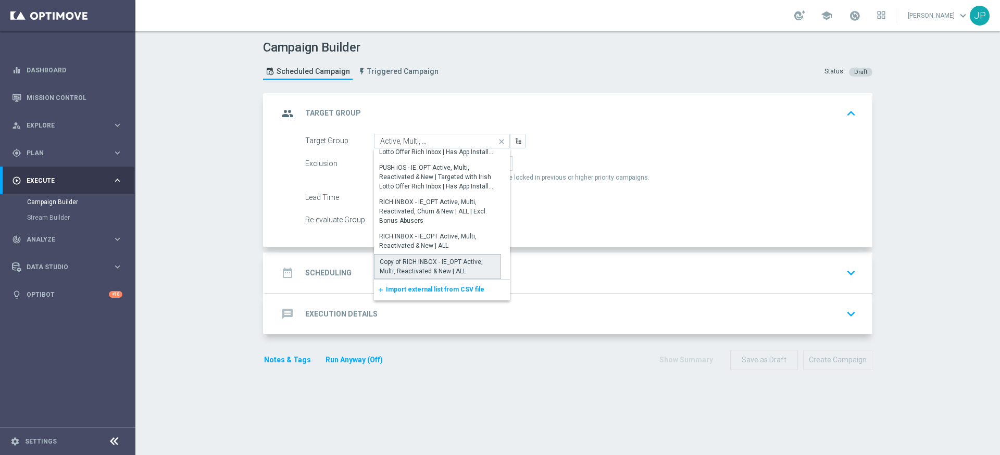
click at [442, 266] on div "Copy of RICH INBOX - IE_OPT Active, Multi, Reactivated & New | ALL" at bounding box center [438, 266] width 116 height 19
type input "Copy of RICH INBOX - IE_OPT Active, Multi, Reactivated & New | ALL"
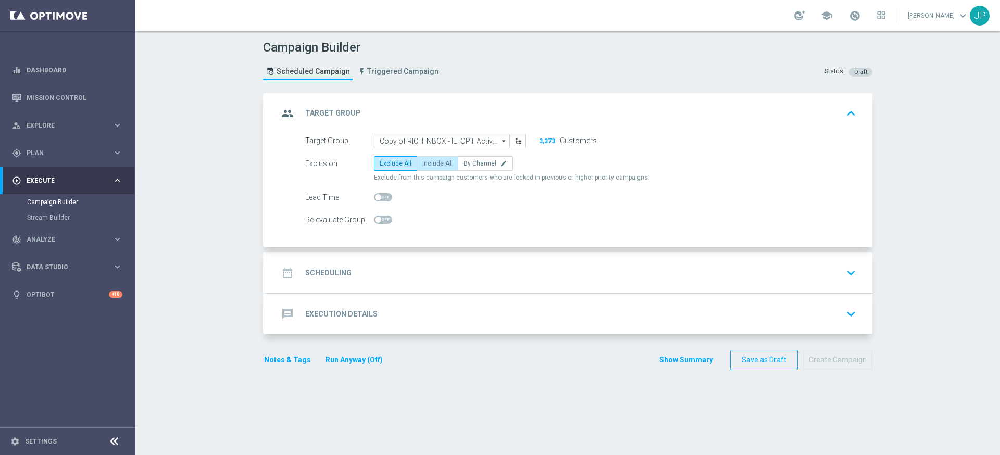
click at [443, 165] on span "Include All" at bounding box center [437, 163] width 30 height 7
click at [429, 165] on input "Include All" at bounding box center [425, 165] width 7 height 7
radio input "true"
click at [502, 264] on div "date_range Scheduling keyboard_arrow_down" at bounding box center [569, 273] width 582 height 20
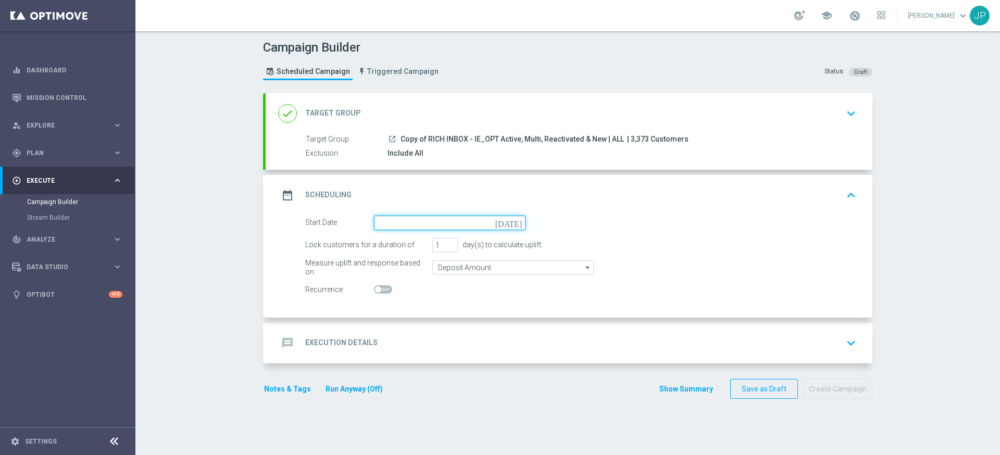
click at [459, 221] on input at bounding box center [450, 223] width 152 height 15
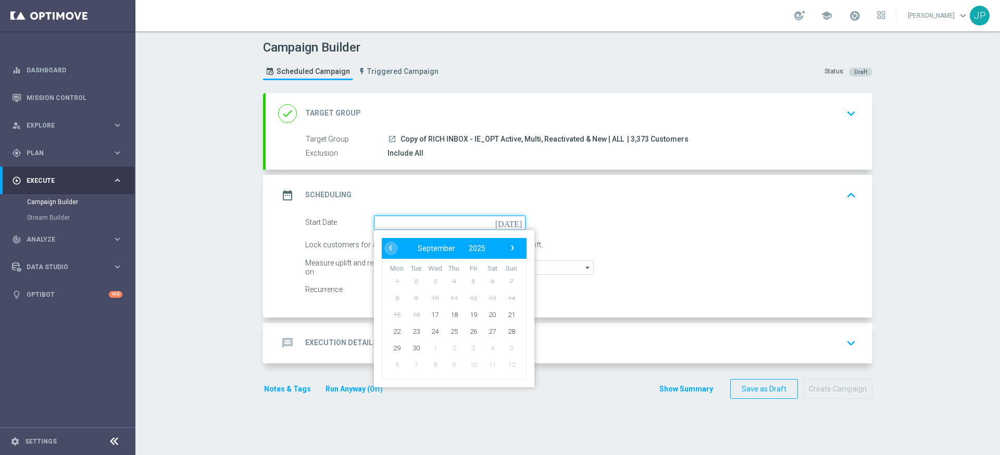
paste input "en_IE_RIT_NVIP_RI_TAC_GM_W38_EXCL_GAME_TITANS_RISING_HOLD_&_HIT"
type input "en_IE_RIT_NVIP_RI_TAC_GM_W38_EXCL_GAME_TITANS_RISING_HOLD_&_HIT"
click at [498, 222] on input "en_IE_RIT_NVIP_RI_TAC_GM_W38_EXCL_GAME_TITANS_RISING_HOLD_&_HIT" at bounding box center [450, 223] width 152 height 15
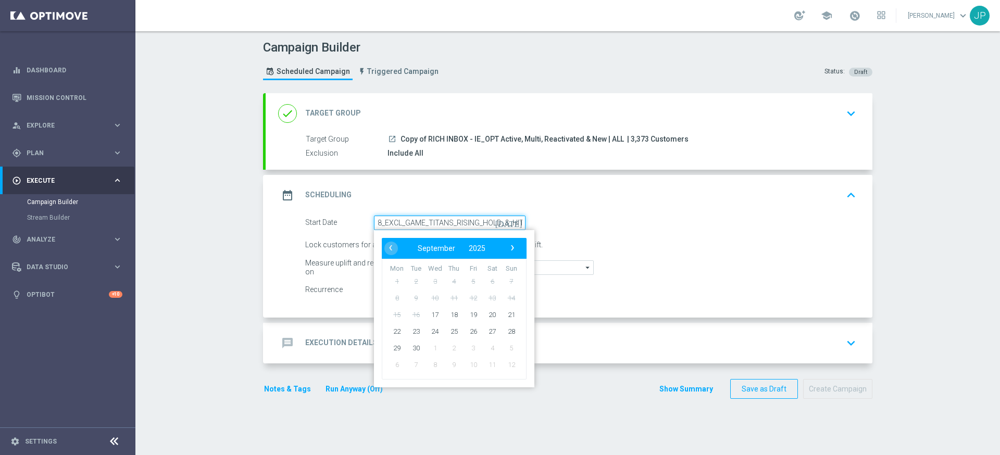
click at [498, 222] on input "en_IE_RIT_NVIP_RI_TAC_GM_W38_EXCL_GAME_TITANS_RISING_HOLD_&_HIT" at bounding box center [450, 223] width 152 height 15
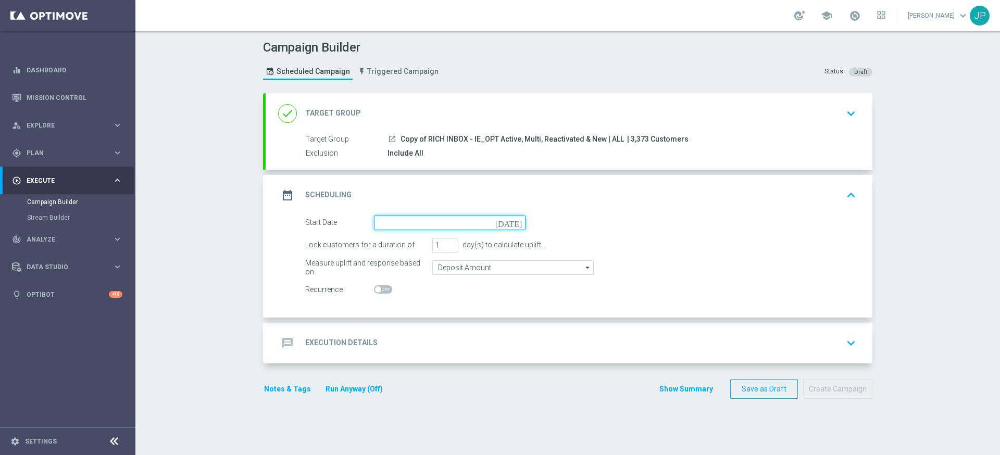
scroll to position [0, 0]
click at [516, 222] on icon "[DATE]" at bounding box center [510, 221] width 31 height 11
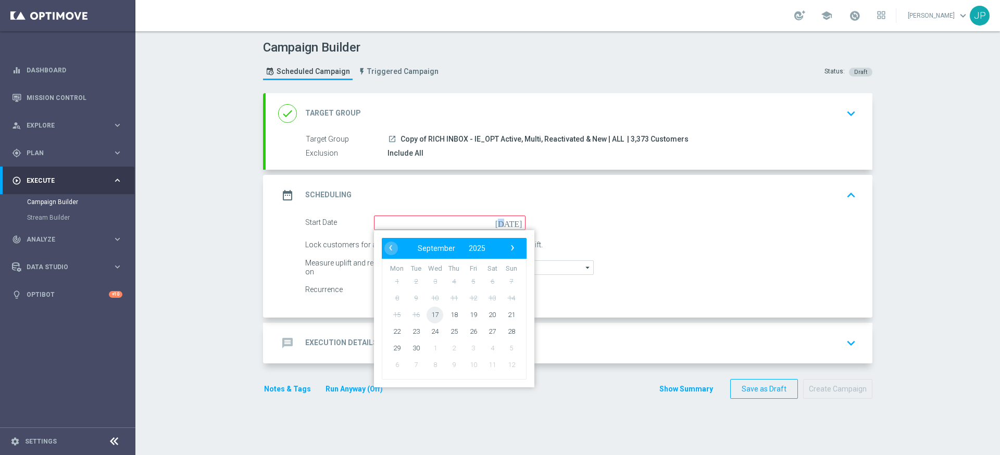
click at [434, 314] on span "17" at bounding box center [435, 314] width 17 height 17
type input "[DATE]"
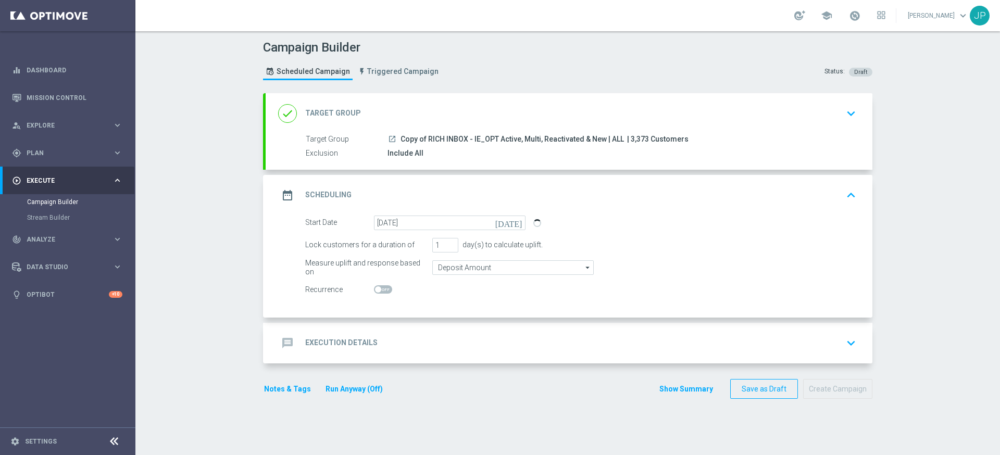
click at [483, 340] on div "message Execution Details keyboard_arrow_down" at bounding box center [569, 343] width 582 height 20
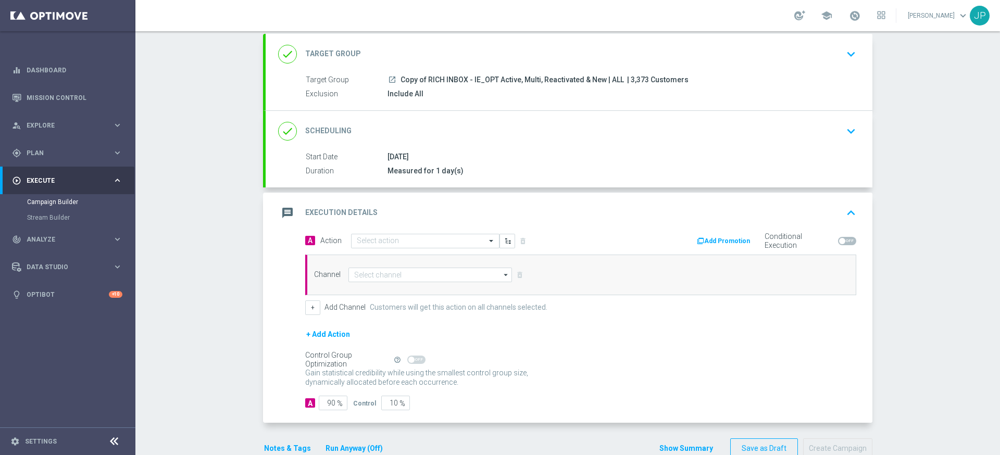
scroll to position [84, 0]
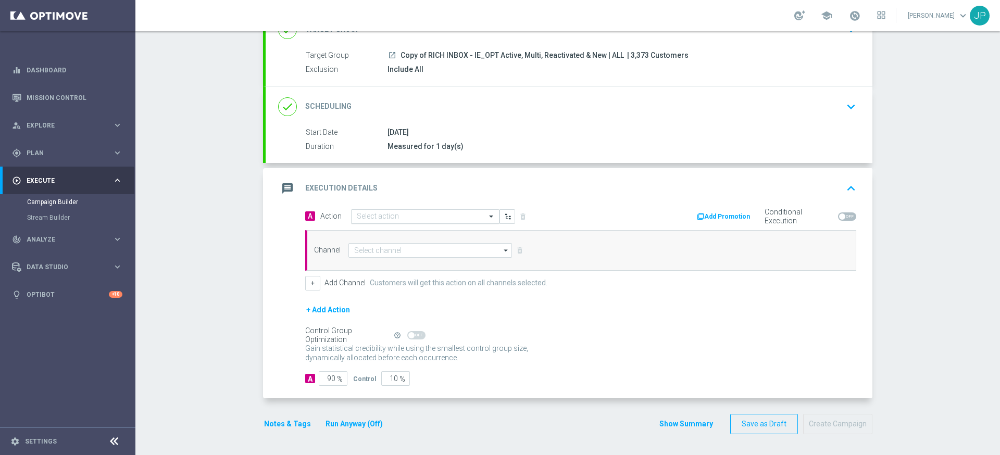
click at [441, 218] on input "text" at bounding box center [415, 216] width 116 height 9
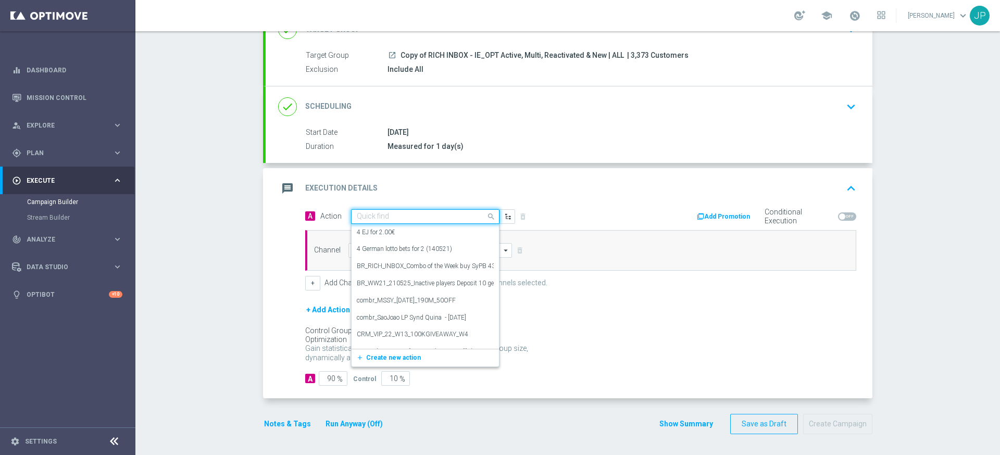
paste input "en_IE_RIT_NVIP_RI_TAC_GM_W38_EXCL_GAME_TITANS_RISING_HOLD_&_HIT"
type input "en_IE_RIT_NVIP_RI_TAC_GM_W38_EXCL_GAME_TITANS_RISING_HOLD_&_HIT"
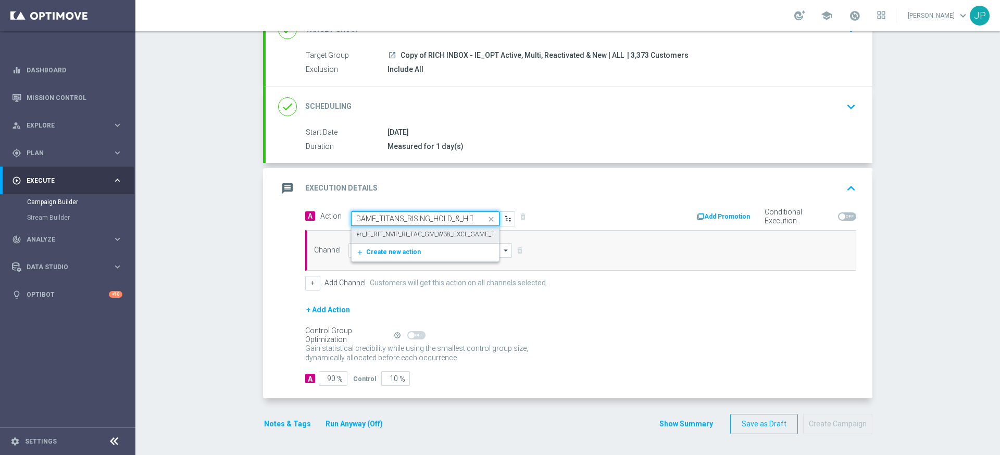
click at [437, 234] on label "en_IE_RIT_NVIP_RI_TAC_GM_W38_EXCL_GAME_TITANS_RISING_HOLD_&_HIT" at bounding box center [465, 234] width 217 height 9
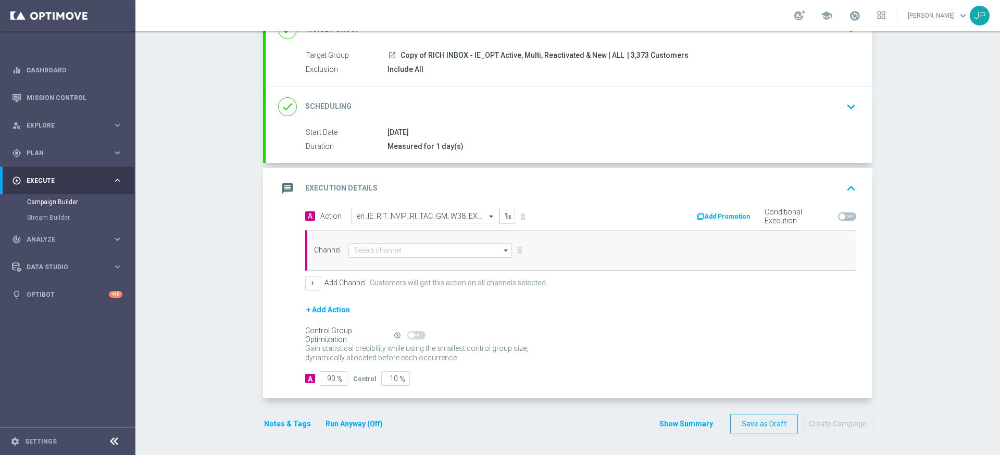
scroll to position [0, 0]
click at [431, 254] on input at bounding box center [430, 250] width 164 height 15
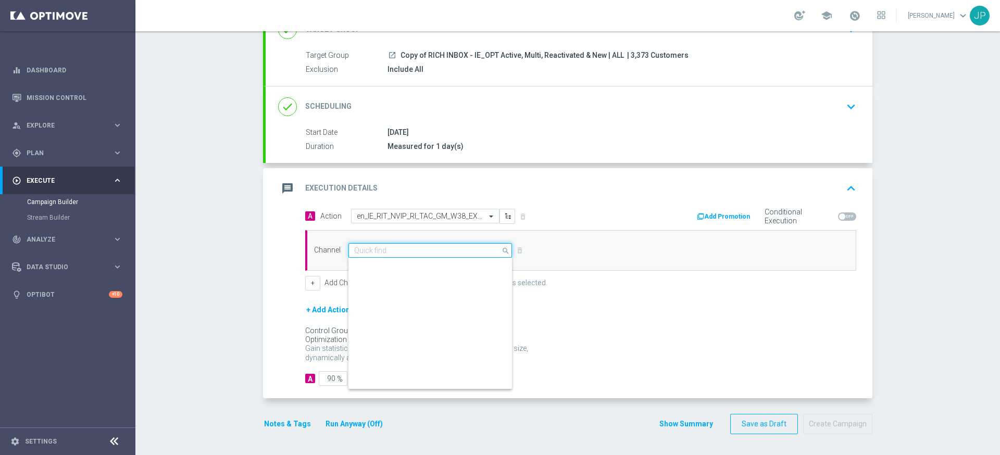
scroll to position [276, 0]
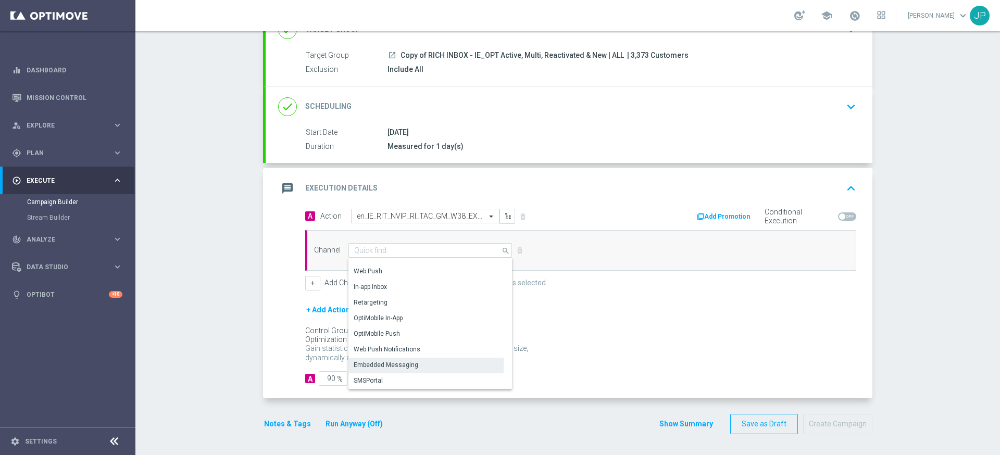
click at [447, 362] on div "Embedded Messaging" at bounding box center [425, 365] width 155 height 15
type input "Embedded Messaging"
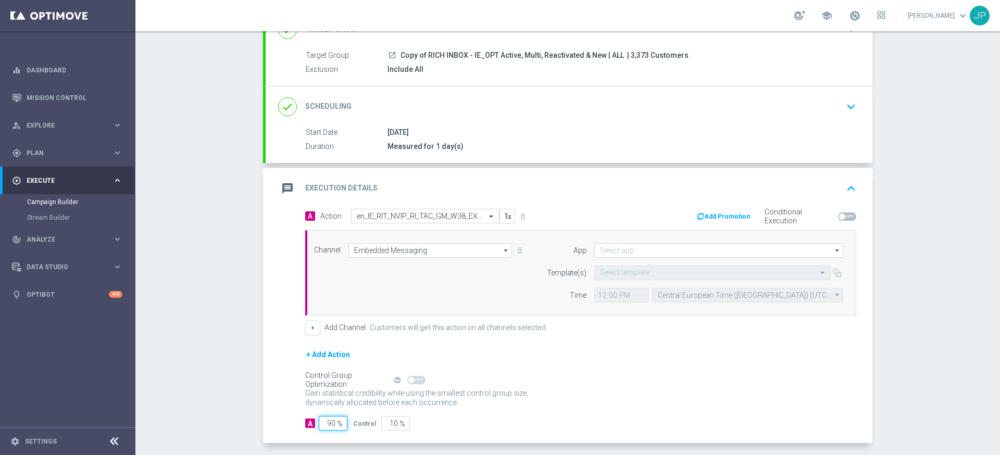
click at [332, 422] on input "90" at bounding box center [333, 423] width 29 height 15
type input "0"
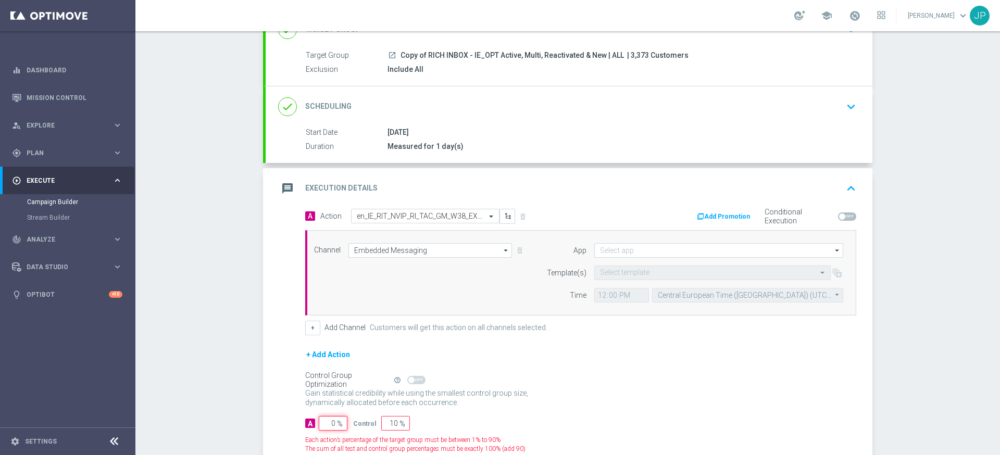
type input "100"
type input "10"
type input "90"
type input "100"
type input "0"
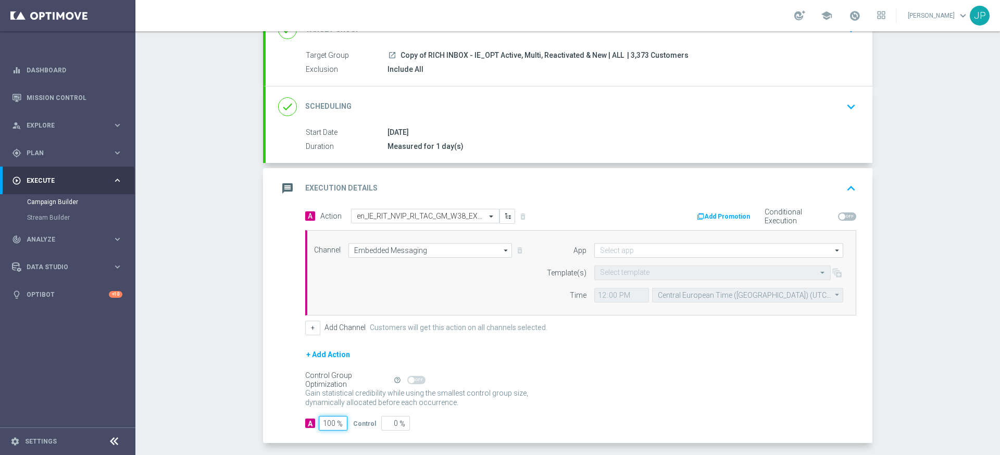
scroll to position [129, 0]
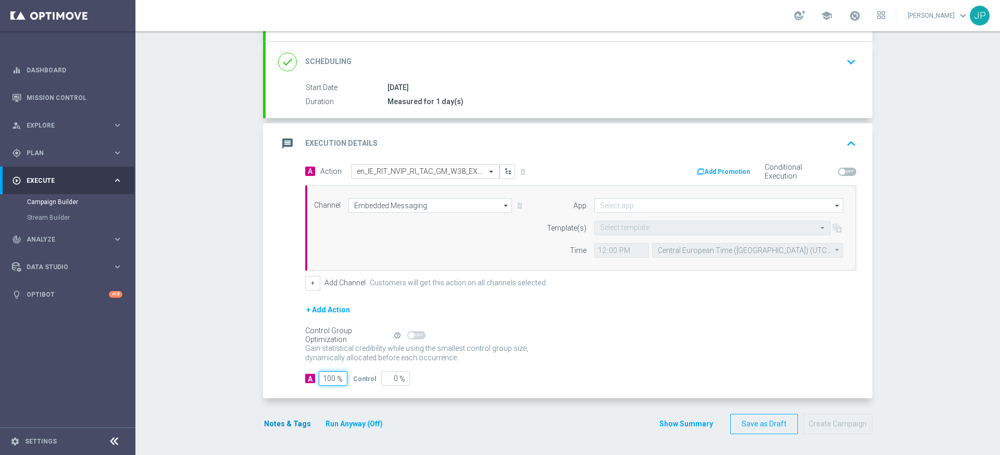
type input "100"
click at [296, 424] on button "Notes & Tags" at bounding box center [287, 424] width 49 height 13
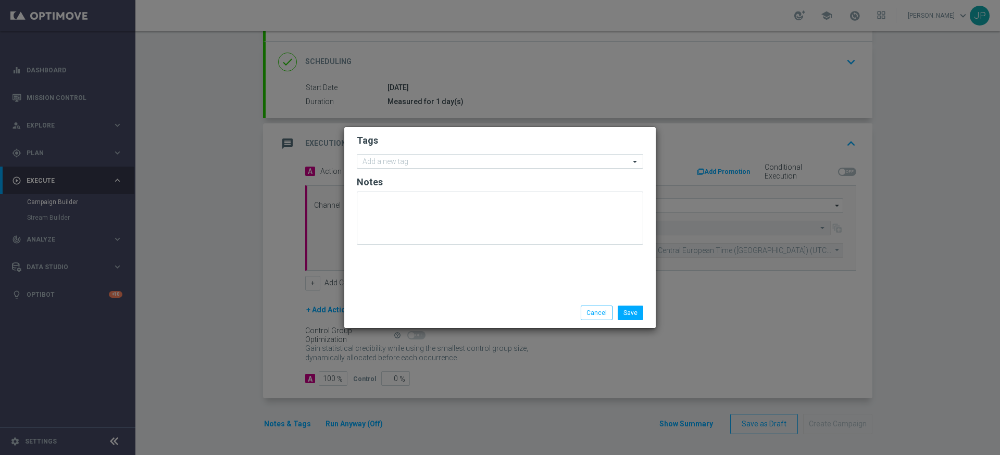
click at [431, 164] on input "text" at bounding box center [495, 162] width 267 height 9
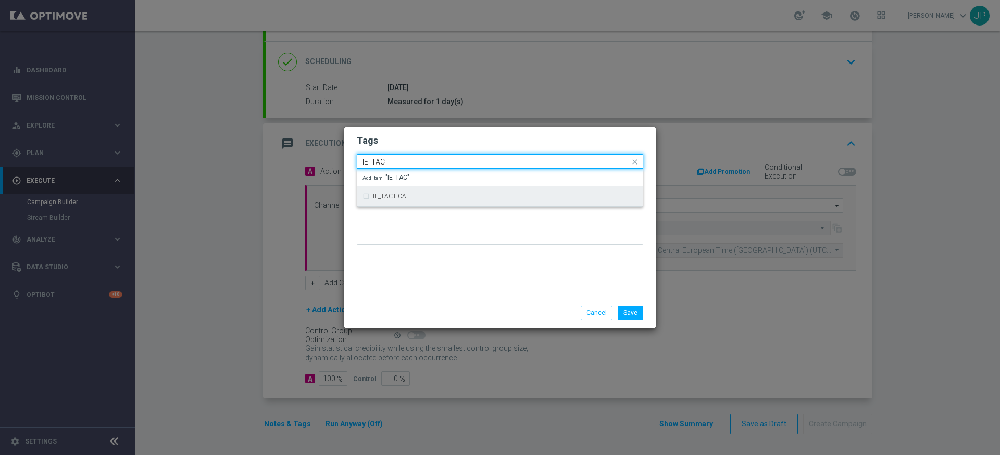
click at [421, 193] on div "IE_TACTICAL" at bounding box center [505, 196] width 265 height 6
type input "IE_TAC"
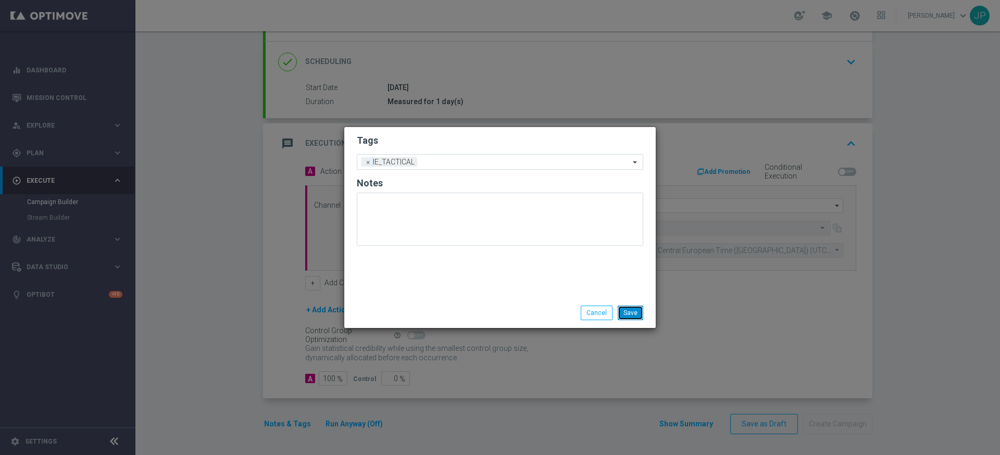
click at [634, 314] on button "Save" at bounding box center [631, 313] width 26 height 15
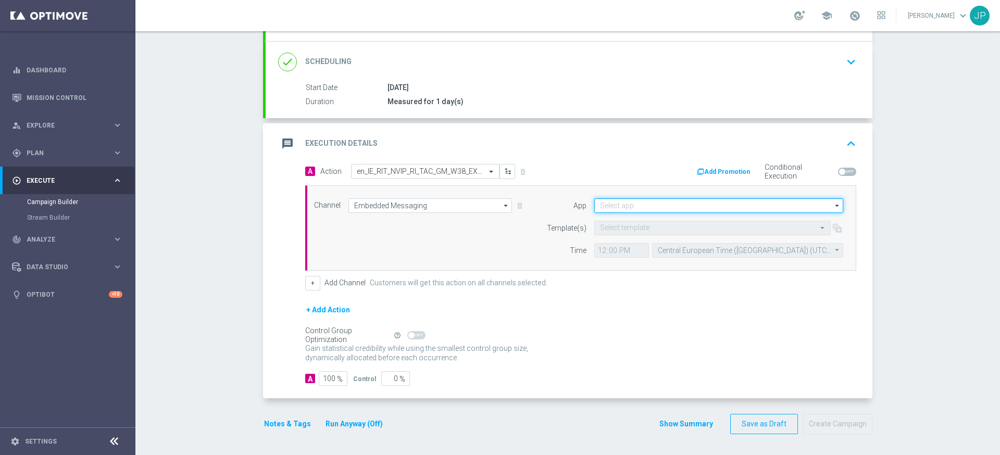
click at [632, 203] on input at bounding box center [718, 205] width 249 height 15
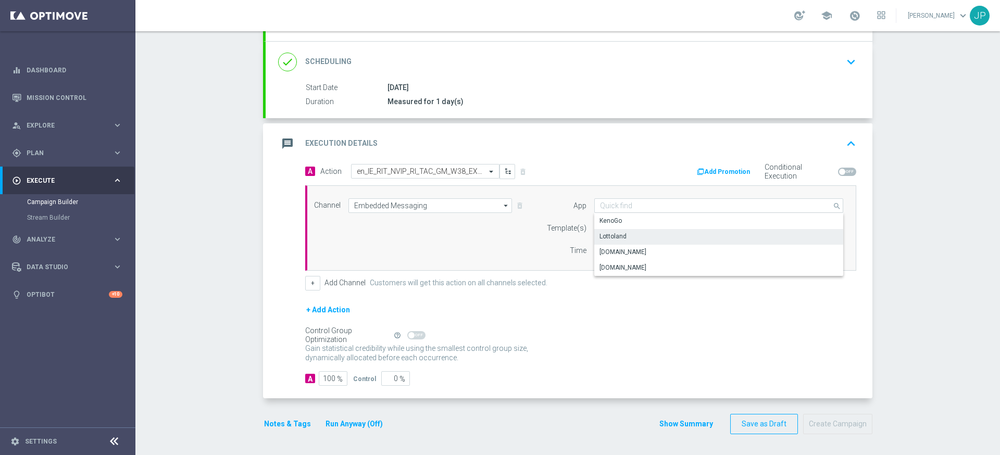
click at [633, 235] on div "Lottoland" at bounding box center [718, 236] width 249 height 15
type input "Lottoland"
click at [630, 226] on input "text" at bounding box center [702, 228] width 204 height 9
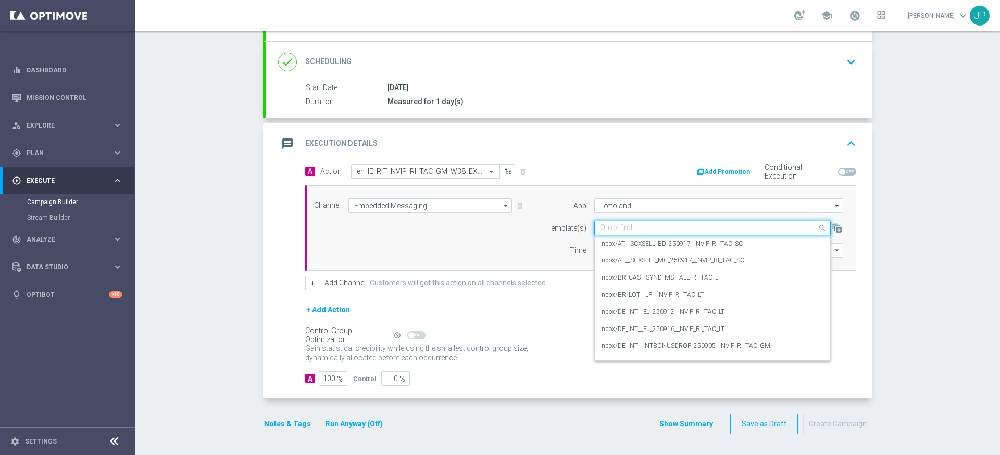
paste input "en_IE_RIT_NVIP_RI_TAC_GM_W38_EXCL_GAME_TITANS_RISING_HOLD_&_HIT"
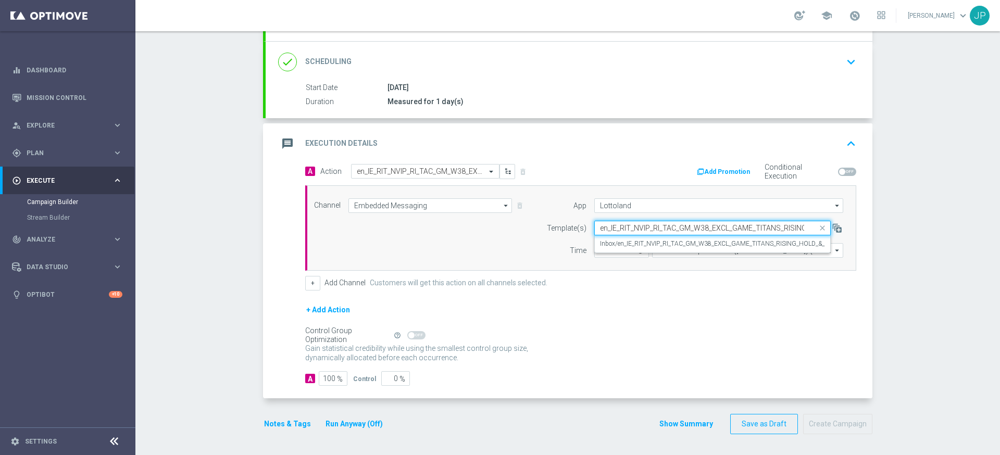
scroll to position [0, 45]
click at [630, 245] on label "Inbox/en_IE_RIT_NVIP_RI_TAC_GM_W38_EXCL_GAME_TITANS_RISING_HOLD_&_HIT" at bounding box center [717, 244] width 234 height 9
type input "en_IE_RIT_NVIP_RI_TAC_GM_W38_EXCL_GAME_TITANS_RISING_HOLD_&_HIT"
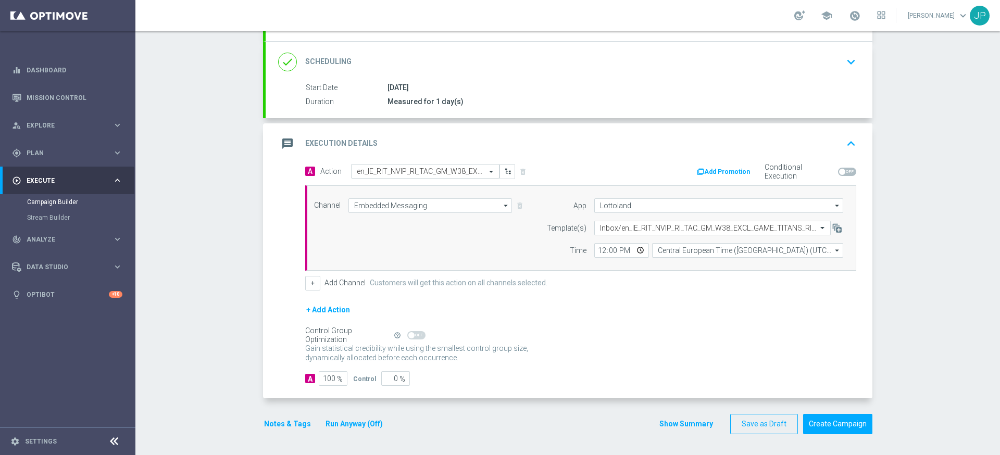
scroll to position [0, 0]
click at [602, 252] on input "12:00" at bounding box center [621, 250] width 55 height 15
type input "19:00"
click at [652, 292] on form "A Action Select action en_IE_RIT_NVIP_RI_TAC_GM_W38_EXCL_GAME_TITANS_RISING_HOL…" at bounding box center [580, 275] width 551 height 222
click at [683, 255] on input "Central European Time ([GEOGRAPHIC_DATA]) (UTC +02:00)" at bounding box center [747, 250] width 191 height 15
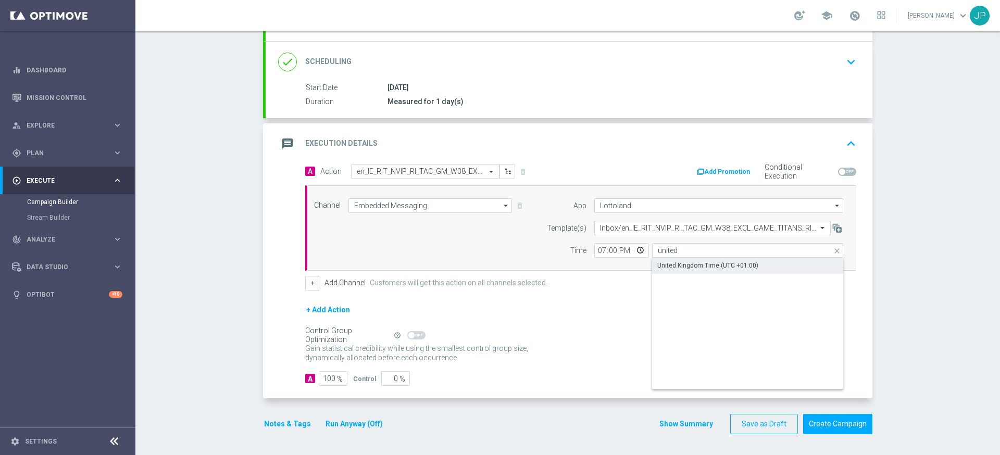
click at [702, 265] on div "United Kingdom Time (UTC +01:00)" at bounding box center [707, 265] width 101 height 9
type input "United Kingdom Time (UTC +01:00)"
click at [677, 307] on div "+ Add Action" at bounding box center [580, 317] width 551 height 26
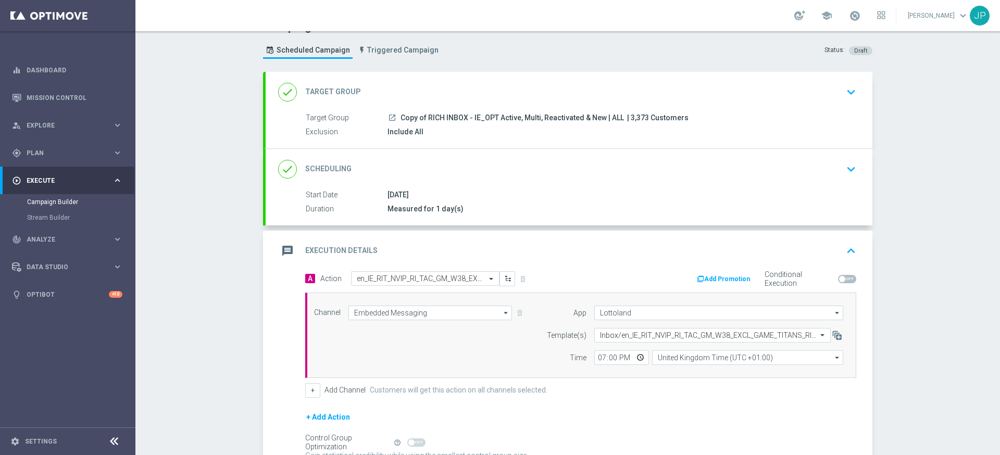
scroll to position [129, 0]
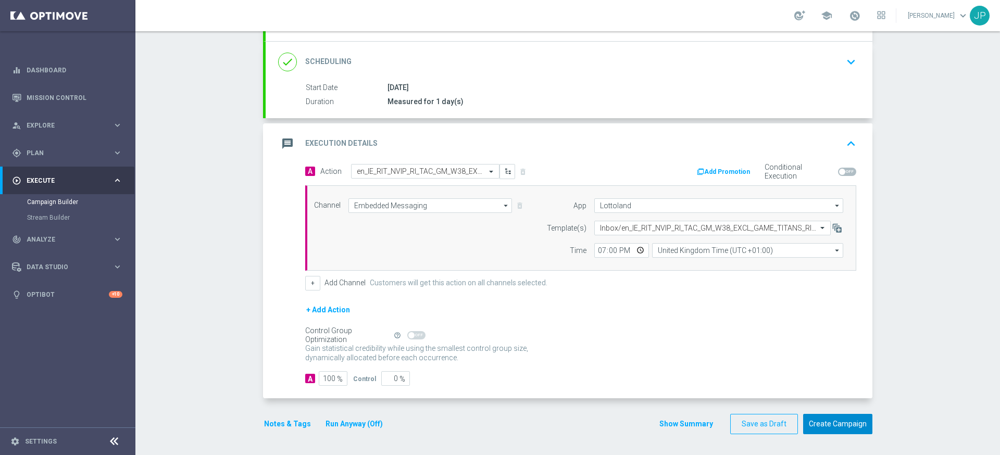
click at [861, 424] on button "Create Campaign" at bounding box center [837, 424] width 69 height 20
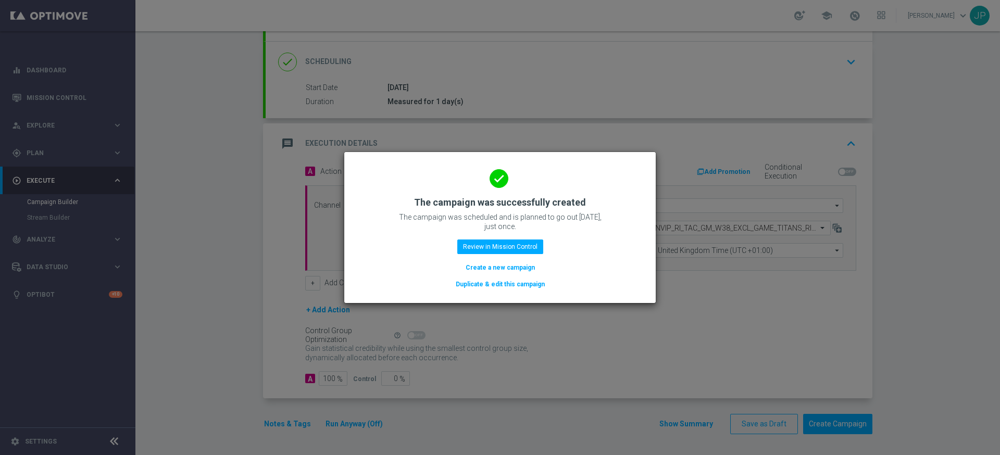
click at [515, 283] on button "Duplicate & edit this campaign" at bounding box center [500, 284] width 91 height 11
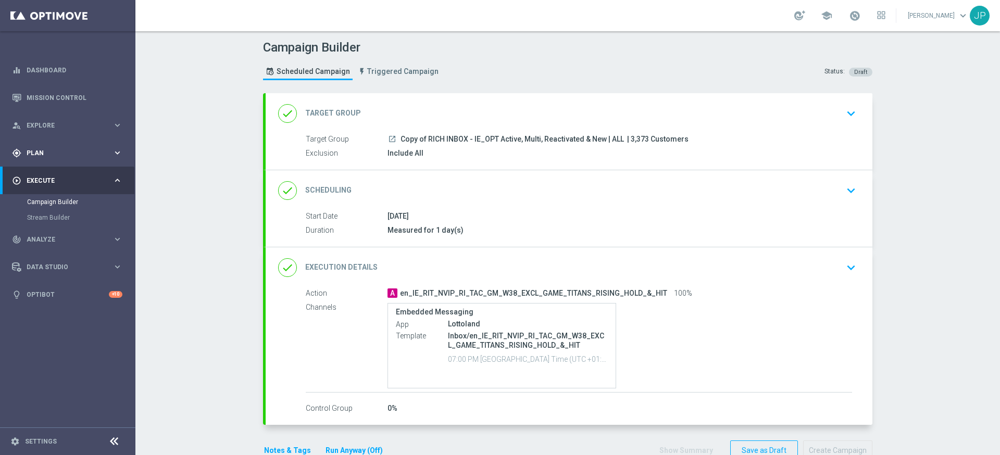
click at [93, 153] on span "Plan" at bounding box center [70, 153] width 86 height 6
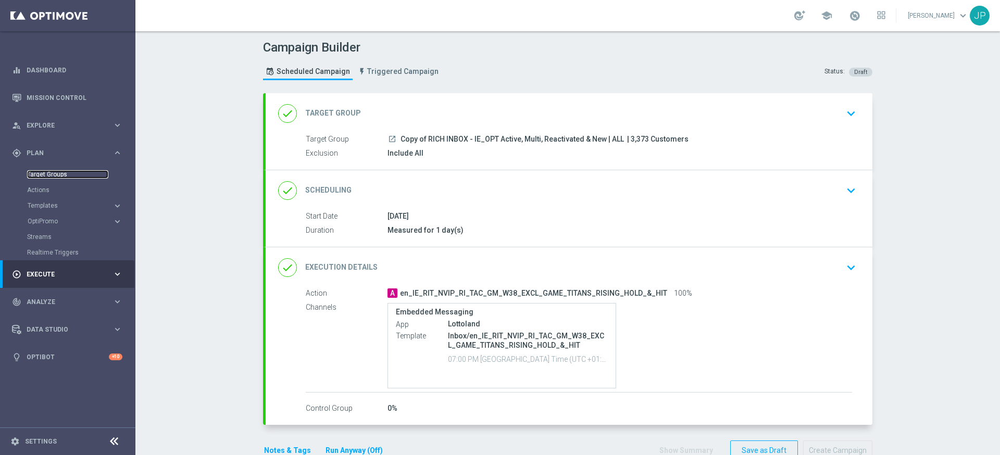
click at [78, 172] on link "Target Groups" at bounding box center [67, 174] width 81 height 8
click at [822, 107] on div "done Target Group keyboard_arrow_down" at bounding box center [569, 114] width 582 height 20
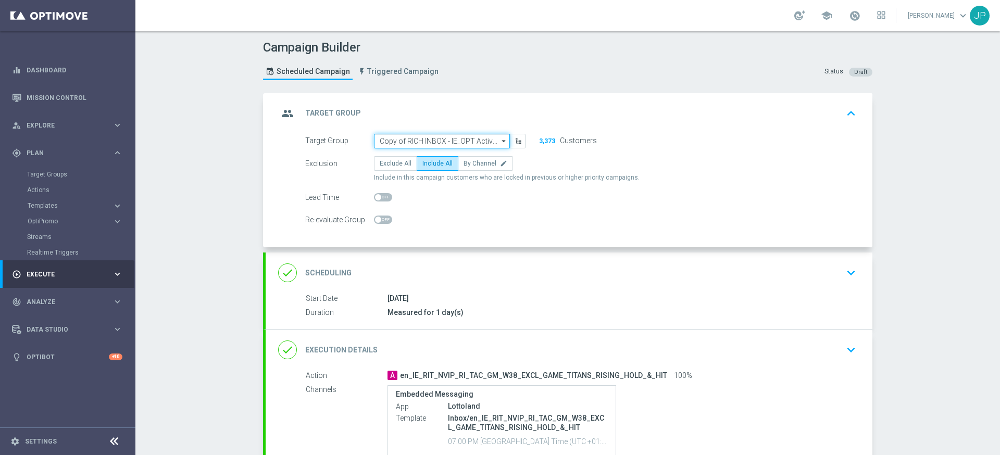
click at [475, 134] on input "Copy of RICH INBOX - IE_OPT Active, Multi, Reactivated & New | ALL" at bounding box center [442, 141] width 136 height 15
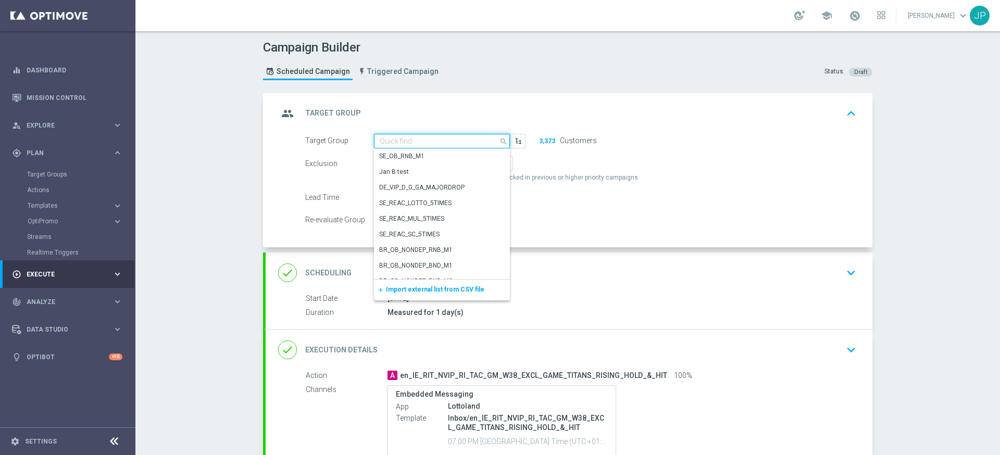
click at [475, 139] on input at bounding box center [442, 141] width 136 height 15
paste input "UK_ALL_VERTICALS_RICHINBOX | Actives, Reactivated & New | 1"
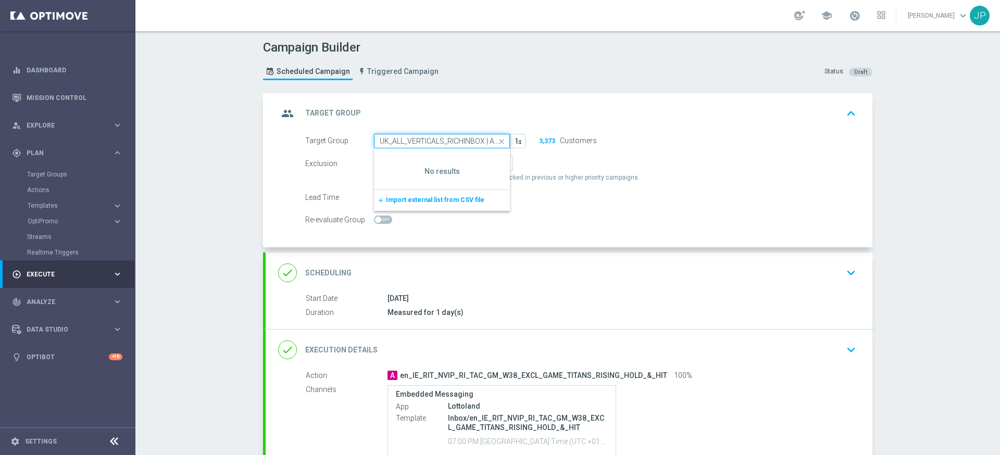
scroll to position [0, 86]
click at [637, 123] on div "group Target Group keyboard_arrow_up" at bounding box center [569, 113] width 607 height 41
type input "Copy of RICH INBOX - IE_OPT Active, Multi, Reactivated & New | ALL"
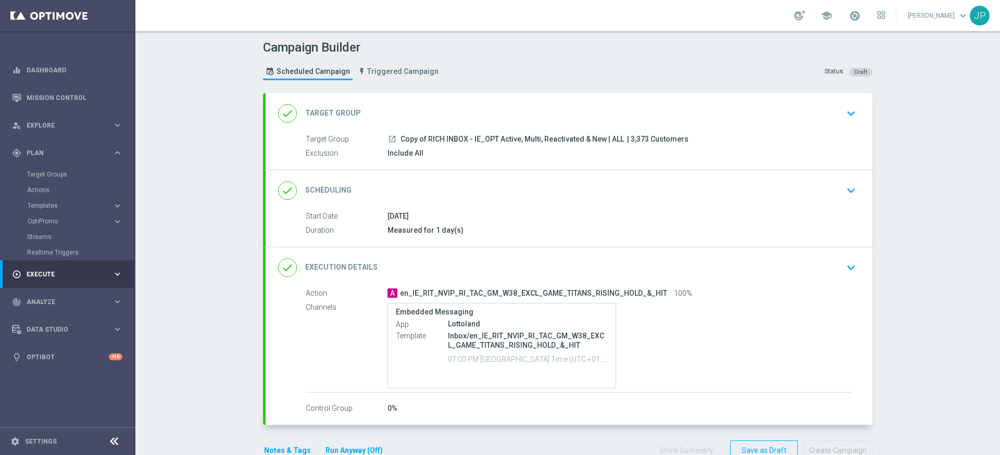
click at [52, 271] on span "Execute" at bounding box center [70, 274] width 86 height 6
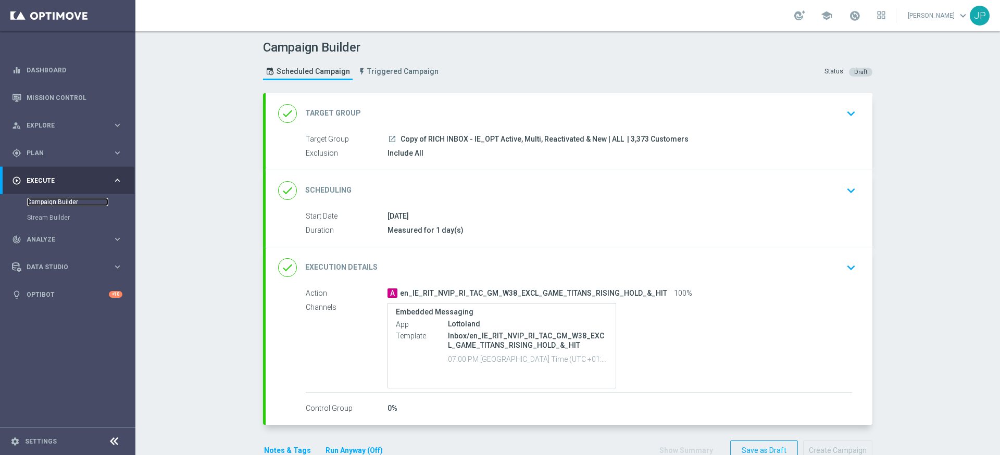
click at [80, 203] on link "Campaign Builder" at bounding box center [67, 202] width 81 height 8
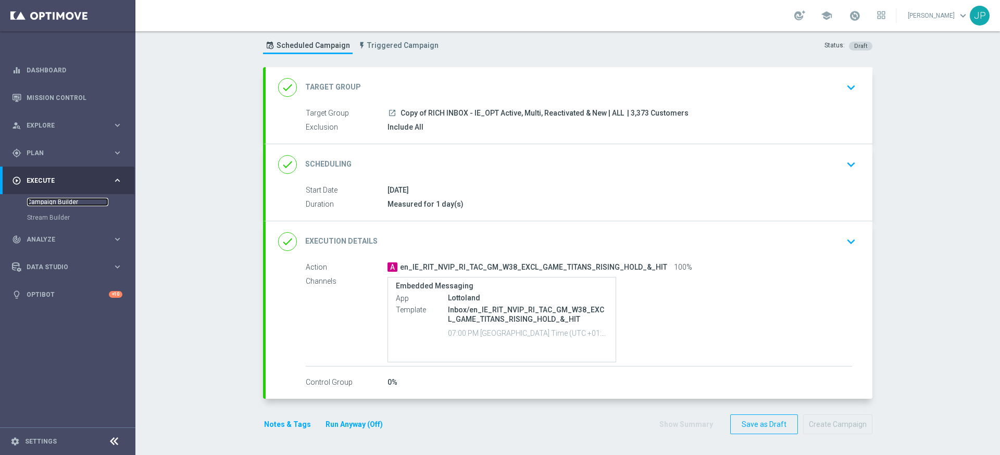
click at [65, 203] on link "Campaign Builder" at bounding box center [67, 202] width 81 height 8
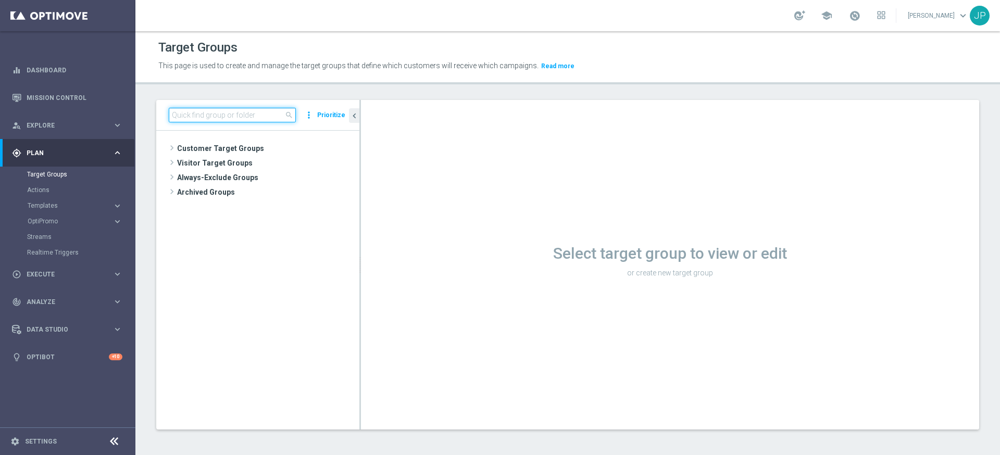
click at [262, 115] on input at bounding box center [232, 115] width 127 height 15
paste input "UK_ALL_VERTICALS_RICHINBOX | Actives, Reactivated & New"
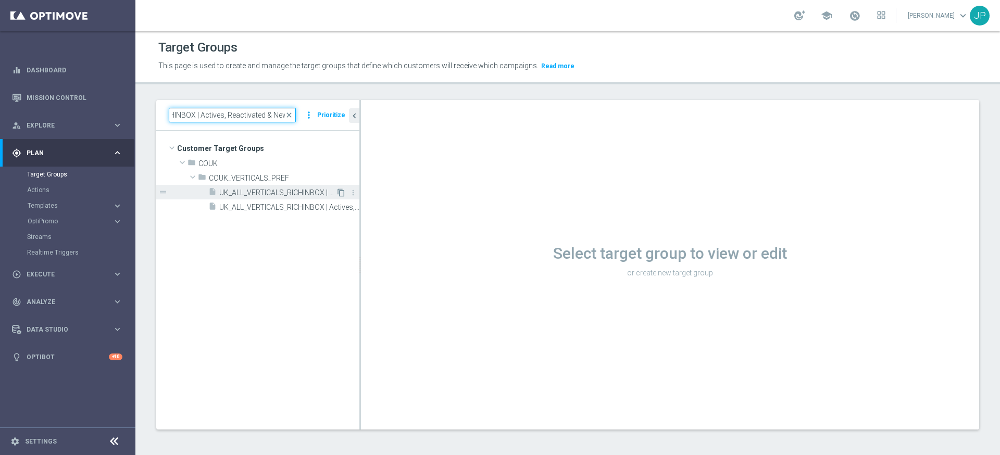
type input "UK_ALL_VERTICALS_RICHINBOX | Actives, Reactivated & New"
click at [341, 192] on icon "content_copy" at bounding box center [341, 193] width 8 height 8
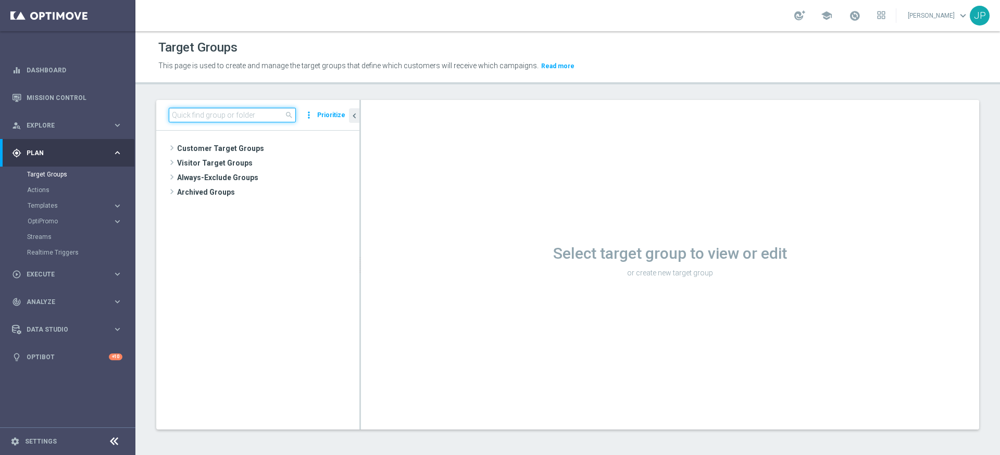
click at [269, 117] on input at bounding box center [232, 115] width 127 height 15
paste input "UK_ALL_VERTICALS_RICHINBOX | Actives, Reactivated & New | 1"
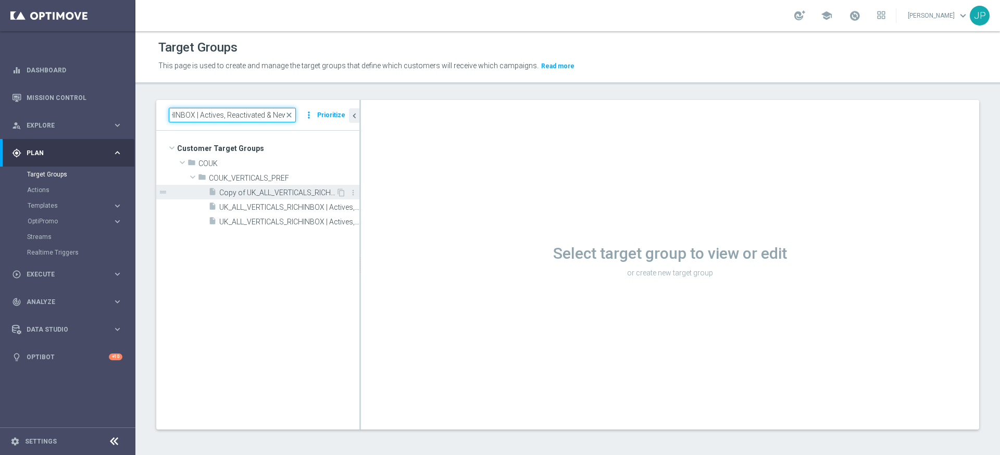
type input "UK_ALL_VERTICALS_RICHINBOX | Actives, Reactivated & New"
click at [282, 192] on span "Copy of UK_ALL_VERTICALS_RICHINBOX | Actives, Reactivated & New" at bounding box center [277, 193] width 117 height 9
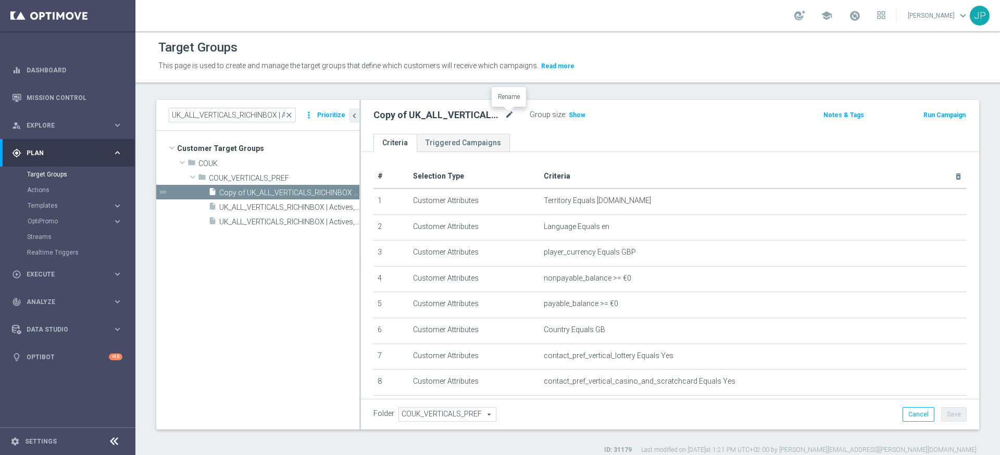
click at [508, 114] on icon "mode_edit" at bounding box center [509, 115] width 9 height 12
click at [468, 114] on input "Copy of UK_ALL_VERTICALS_RICHINBOX | Actives, Reactivated & New" at bounding box center [443, 116] width 141 height 15
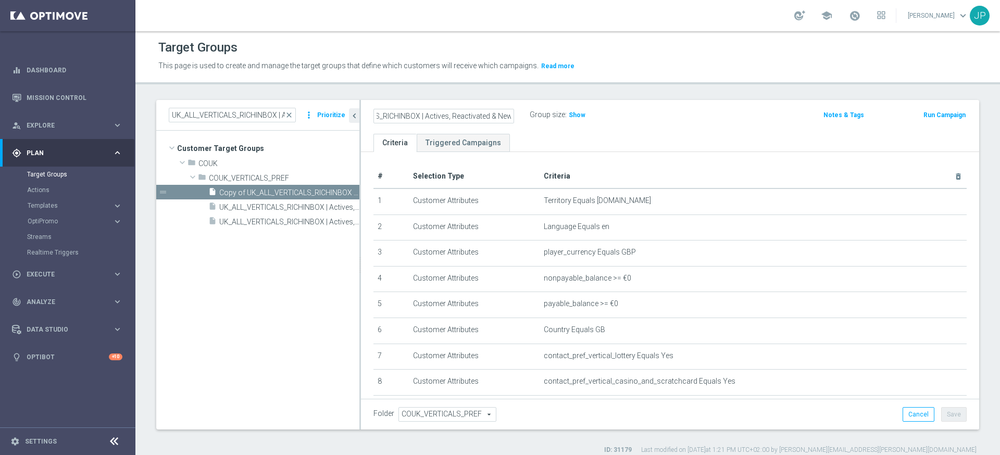
click at [468, 114] on input "Copy of UK_ALL_VERTICALS_RICHINBOX | Actives, Reactivated & New" at bounding box center [443, 116] width 141 height 15
type input "UK_ALL_VERTICALS_RICHINBOX | Actives, Reactivated & New | 1"
click at [646, 114] on div "UK_ALL_VERTICALS_RICHINBOX | Actives, Reactivated & New | 1 Group size : Show" at bounding box center [569, 116] width 406 height 16
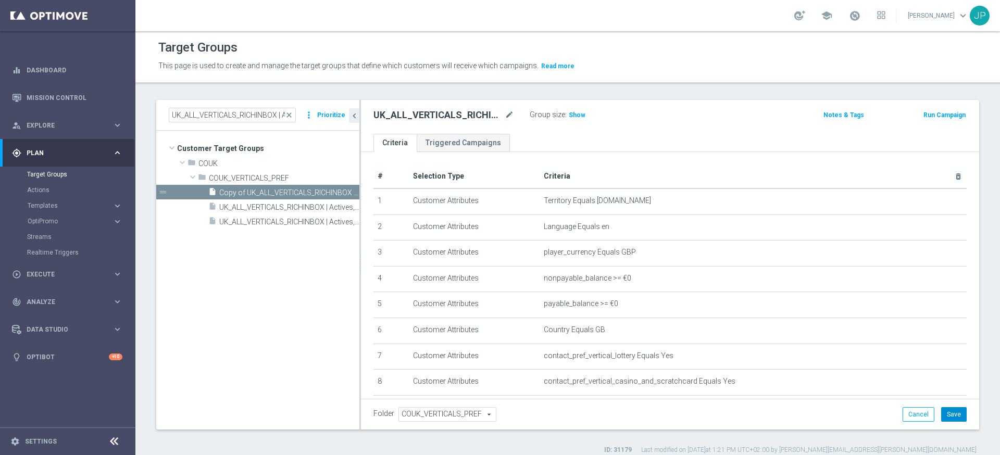
click at [961, 411] on button "Save" at bounding box center [954, 414] width 26 height 15
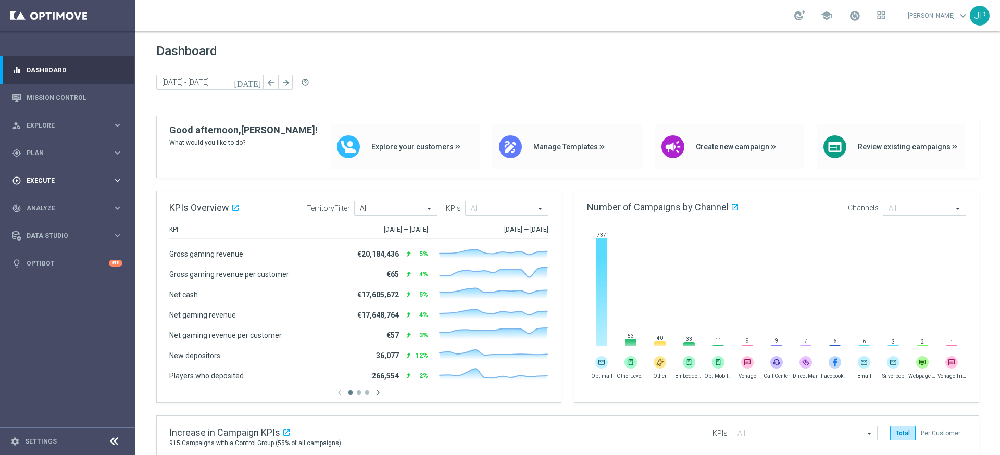
click at [64, 173] on div "play_circle_outline Execute keyboard_arrow_right" at bounding box center [67, 181] width 134 height 28
click at [60, 201] on link "Campaign Builder" at bounding box center [67, 202] width 81 height 8
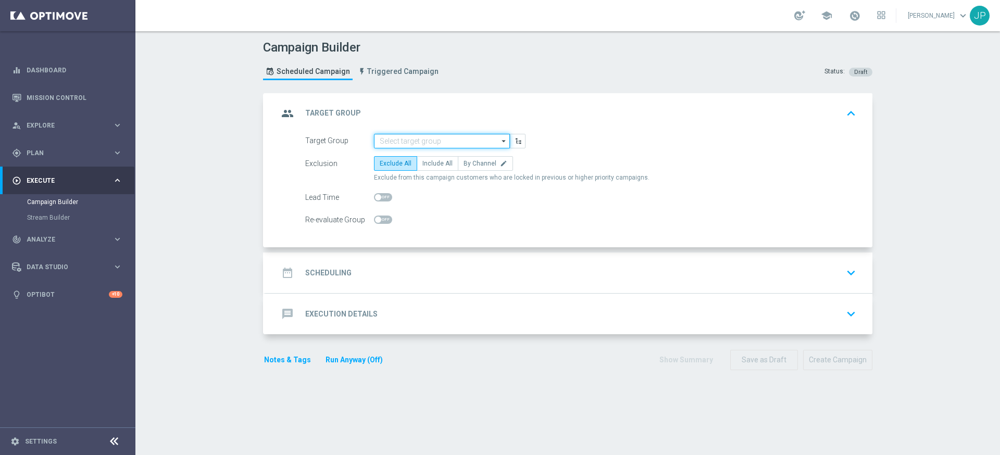
click at [449, 145] on input at bounding box center [442, 141] width 136 height 15
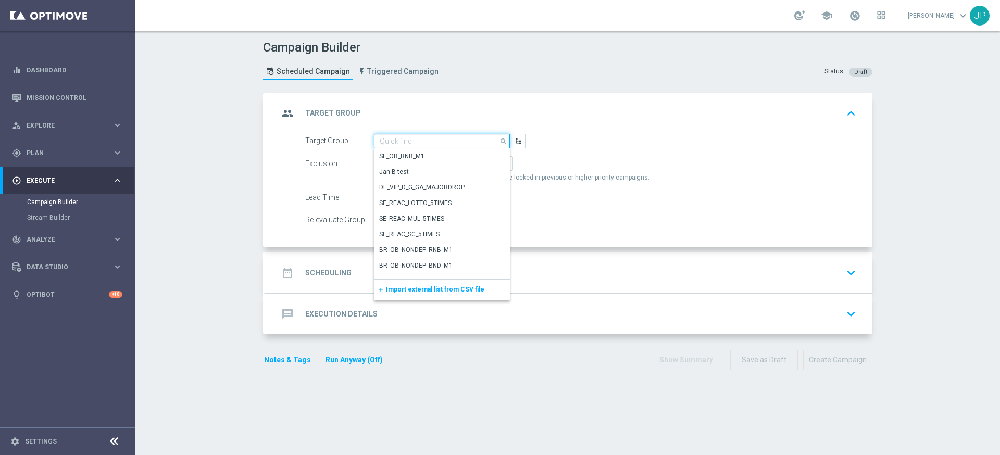
paste input "UK_ALL_VERTICALS_RICHINBOX | Actives, Reactivated & New | 1"
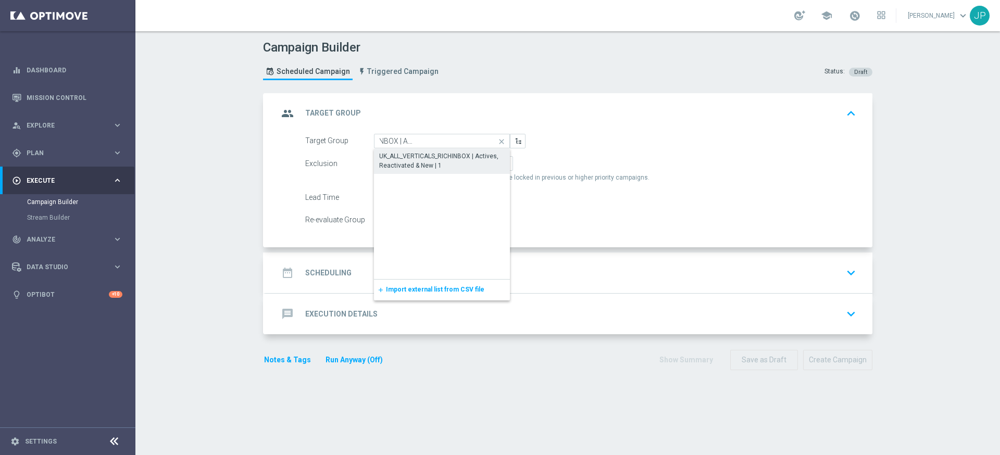
click at [447, 160] on div "UK_ALL_VERTICALS_RICHINBOX | Actives, Reactivated & New | 1" at bounding box center [442, 161] width 126 height 19
type input "UK_ALL_VERTICALS_RICHINBOX | Actives, Reactivated & New | 1"
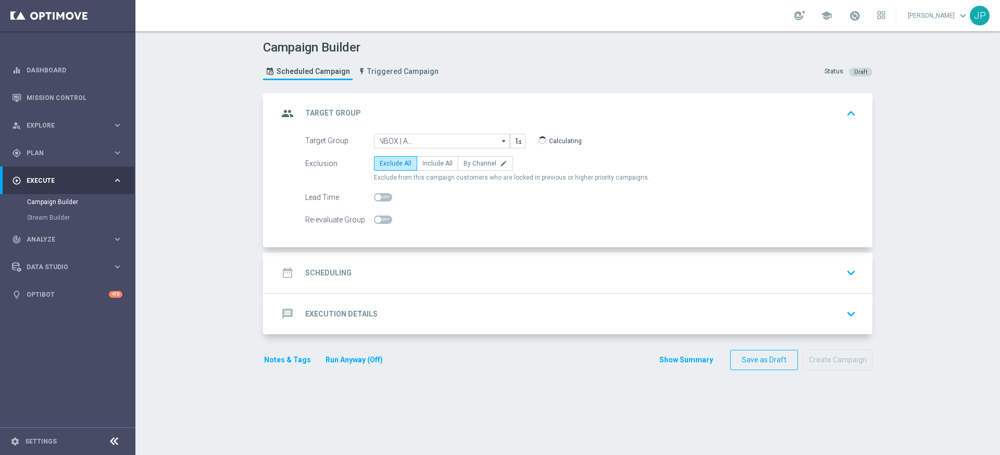
scroll to position [0, 0]
click at [437, 164] on span "Include All" at bounding box center [437, 163] width 30 height 7
click at [429, 164] on input "Include All" at bounding box center [425, 165] width 7 height 7
radio input "true"
click at [457, 265] on div "date_range Scheduling keyboard_arrow_down" at bounding box center [569, 273] width 582 height 20
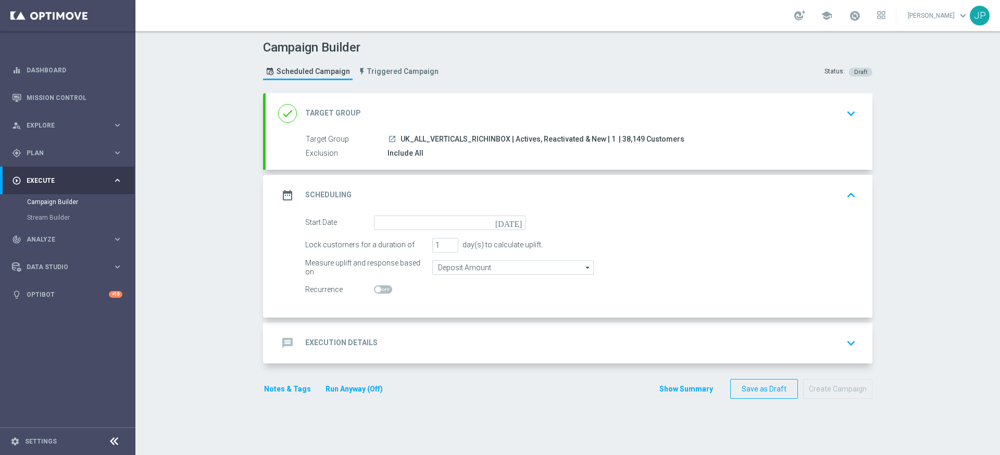
click at [517, 221] on icon "[DATE]" at bounding box center [510, 221] width 31 height 11
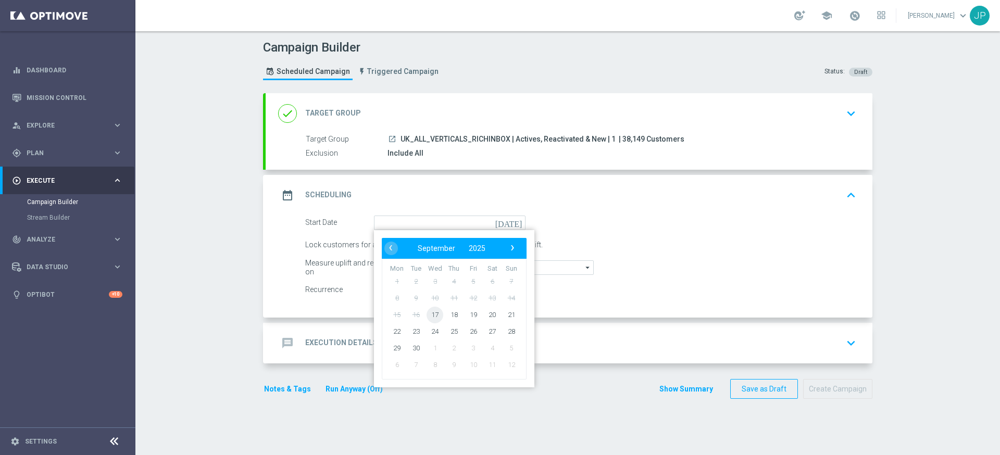
click at [434, 315] on span "17" at bounding box center [435, 314] width 17 height 17
type input "[DATE]"
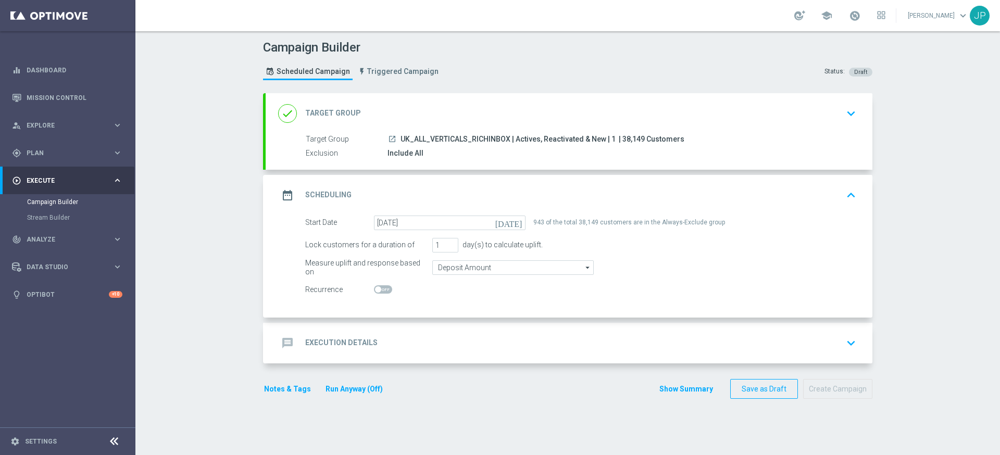
click at [640, 336] on div "message Execution Details keyboard_arrow_down" at bounding box center [569, 343] width 582 height 20
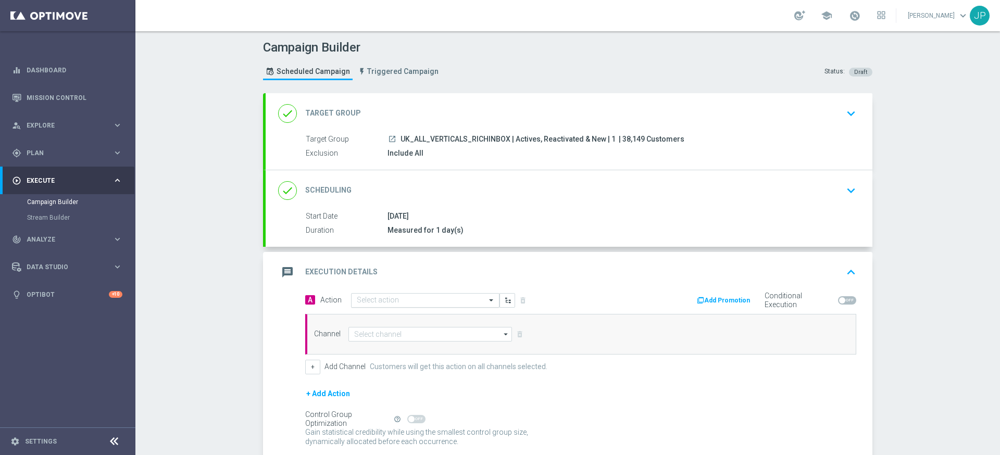
click at [394, 298] on input "text" at bounding box center [415, 300] width 116 height 9
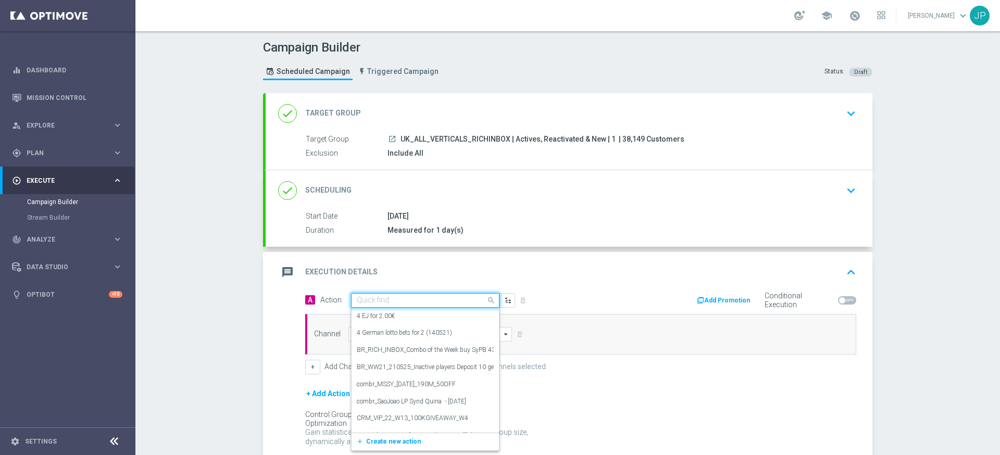
paste input "en_GB_NVIP_TAC_GM__250917_EXCLGAME_TITANS_RISING_HOLD_&_HIT"
type input "en_GB_NVIP_TAC_GM__250917_EXCLGAME_TITANS_RISING_HOLD_&_HIT"
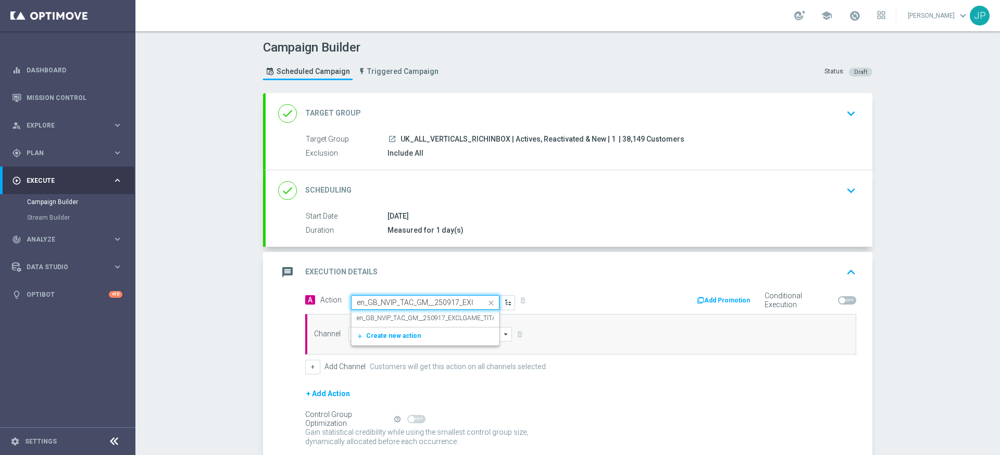
scroll to position [0, 122]
click at [405, 317] on label "en_GB_NVIP_TAC_GM__250917_EXCLGAME_TITANS_RISING_HOLD_&_HIT" at bounding box center [461, 318] width 209 height 9
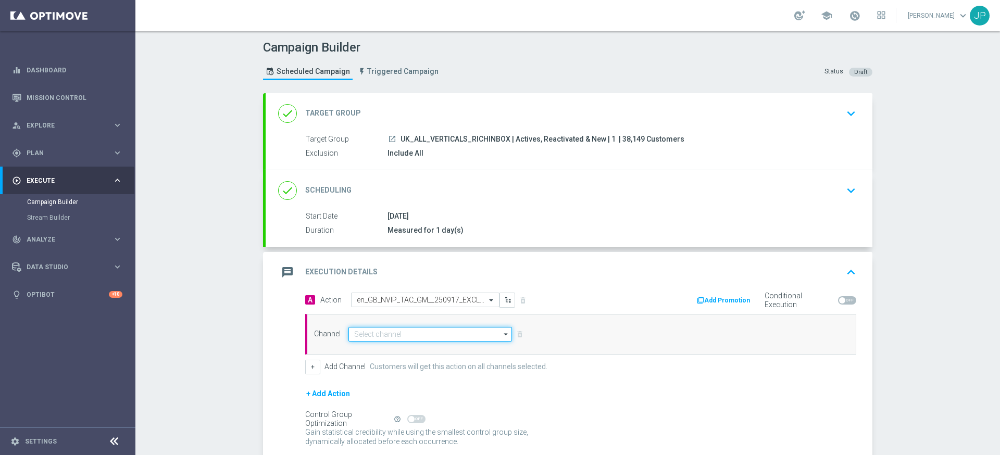
click at [395, 333] on input at bounding box center [430, 334] width 164 height 15
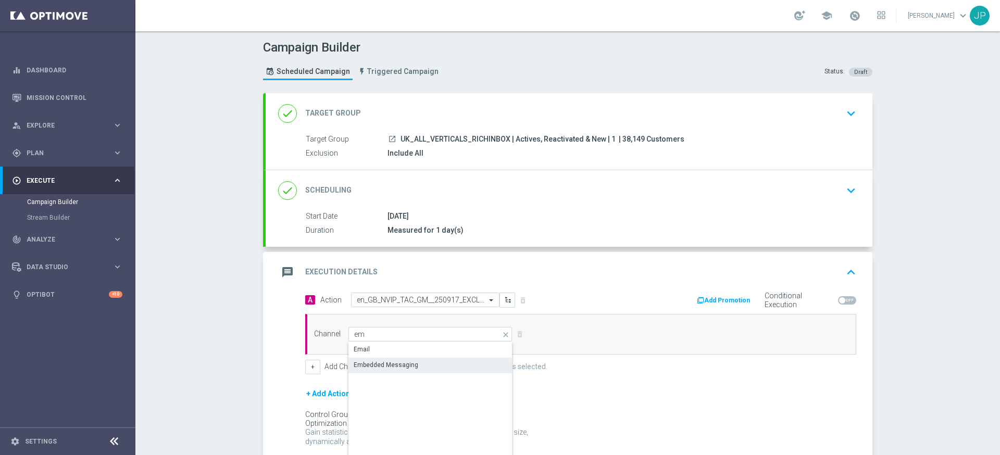
click at [390, 365] on div "Embedded Messaging" at bounding box center [386, 364] width 65 height 9
type input "Embedded Messaging"
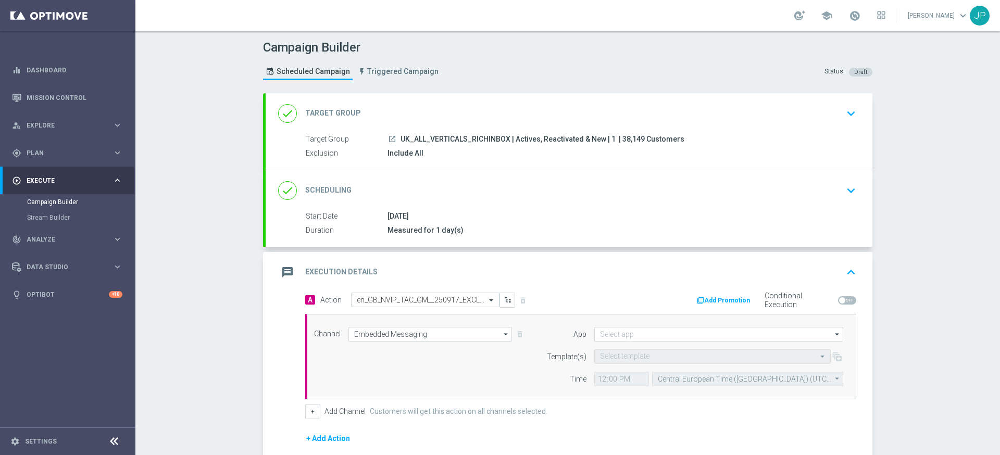
scroll to position [129, 0]
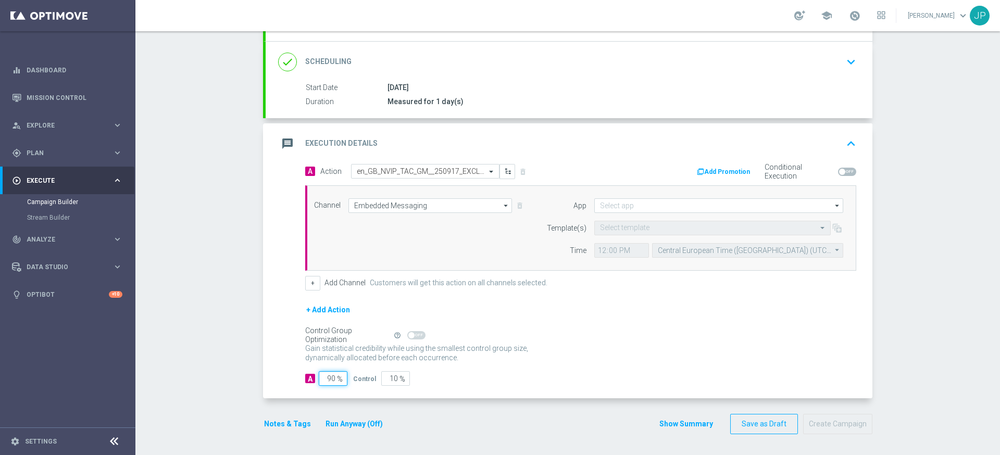
click at [332, 380] on input "90" at bounding box center [333, 378] width 29 height 15
type input "0"
type input "100"
type input "10"
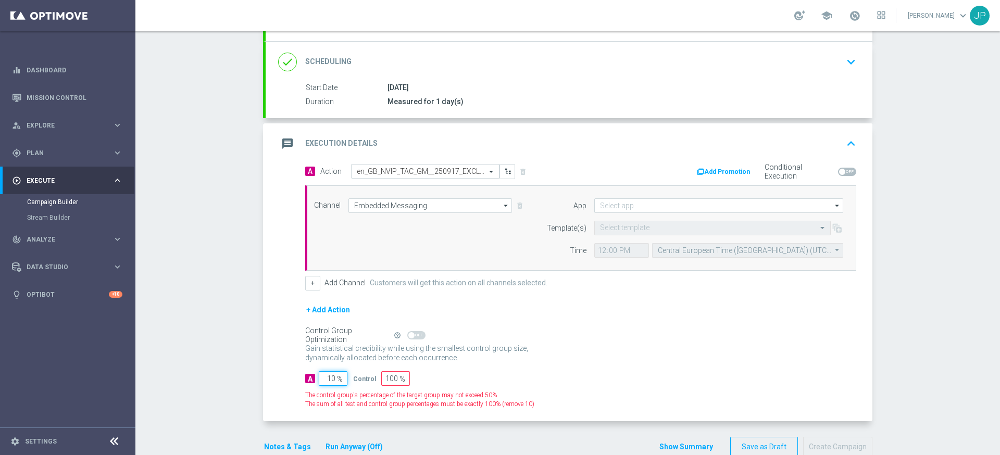
type input "90"
type input "100"
type input "0"
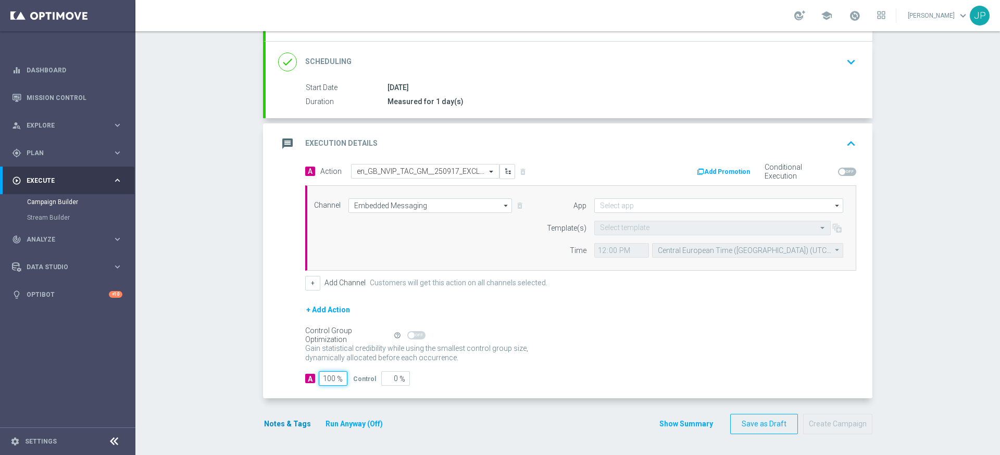
type input "100"
click at [295, 423] on button "Notes & Tags" at bounding box center [287, 424] width 49 height 13
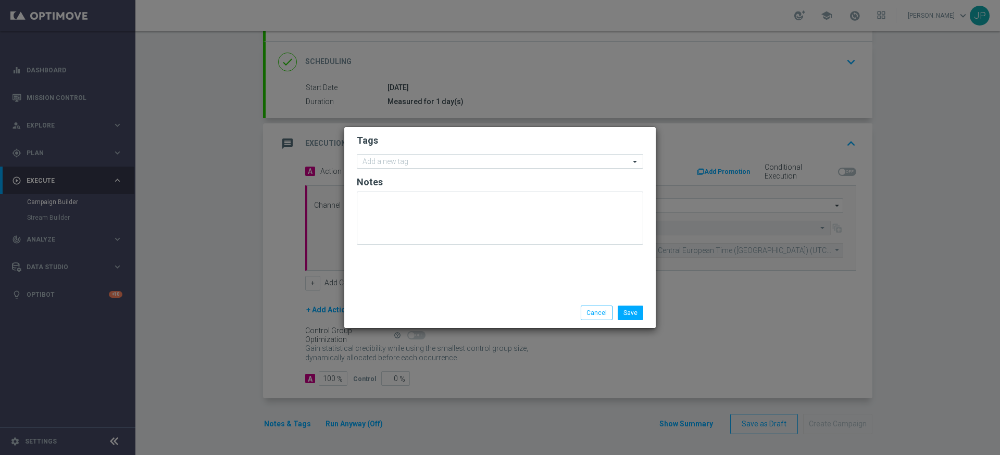
click at [432, 162] on input "text" at bounding box center [495, 162] width 267 height 9
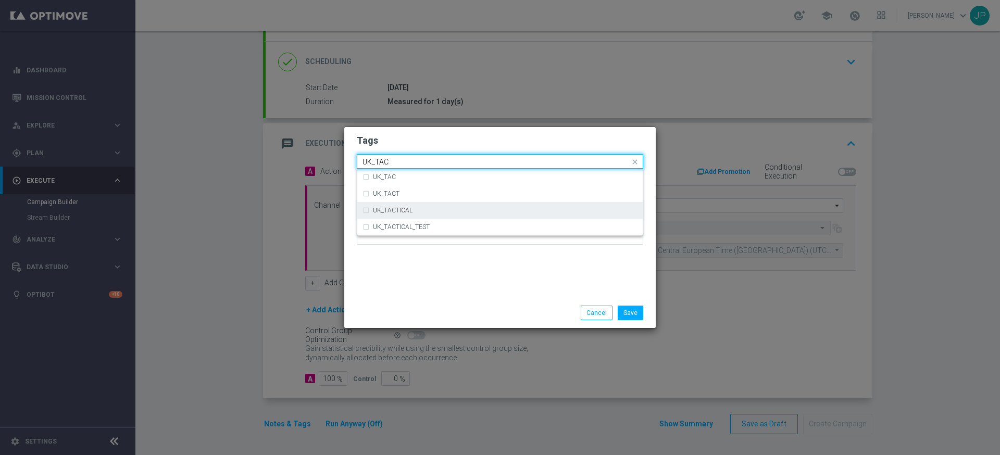
click at [415, 206] on div "UK_TACTICAL" at bounding box center [499, 210] width 275 height 17
type input "UK_TAC"
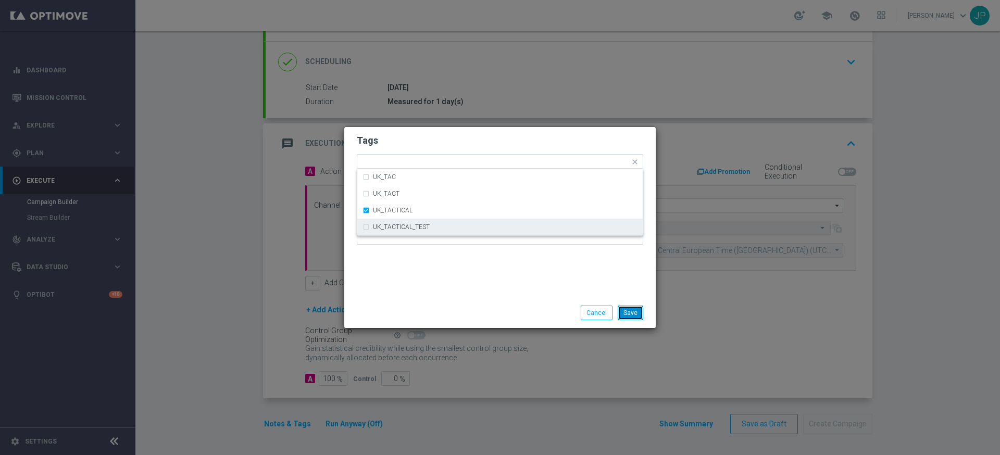
click at [637, 317] on button "Save" at bounding box center [631, 313] width 26 height 15
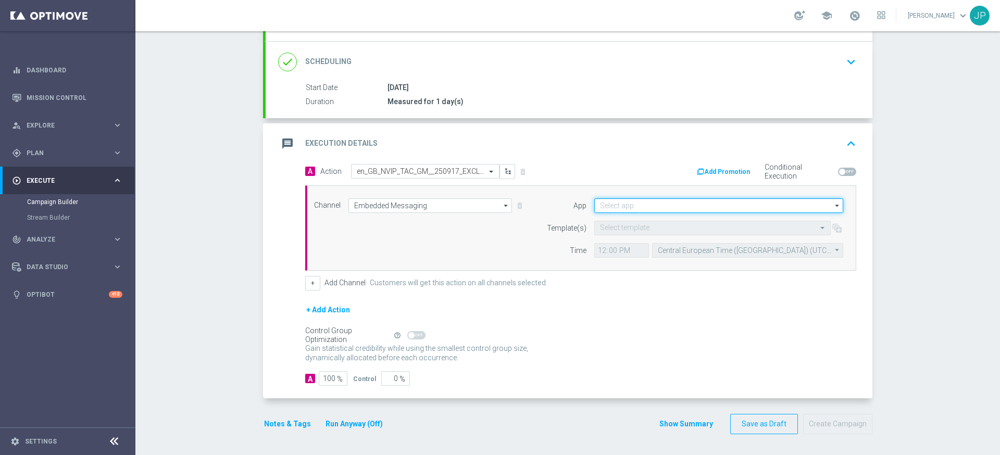
click at [645, 205] on input at bounding box center [718, 205] width 249 height 15
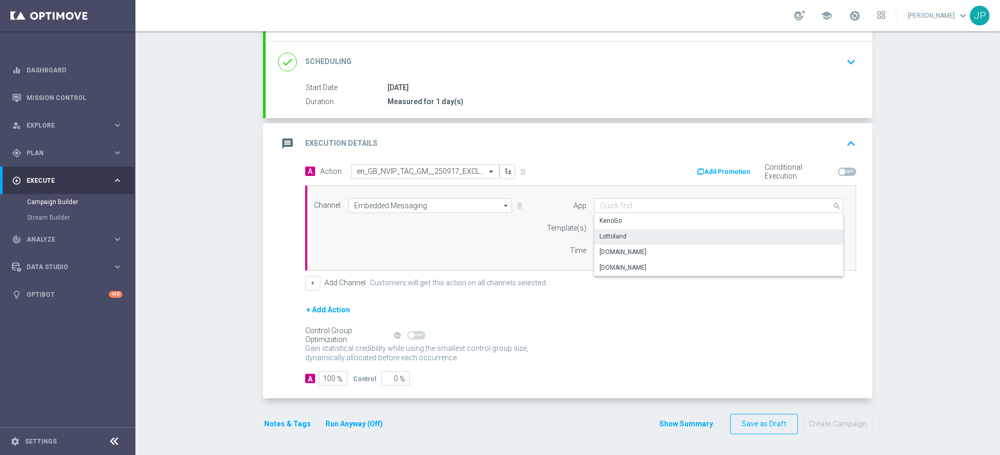
click at [642, 236] on div "Lottoland" at bounding box center [718, 236] width 249 height 15
type input "Lottoland"
click at [615, 218] on form "App [GEOGRAPHIC_DATA] [GEOGRAPHIC_DATA] arrow_drop_down Show Selected 1 of 4 [G…" at bounding box center [692, 227] width 302 height 59
click at [615, 224] on input "text" at bounding box center [702, 228] width 204 height 9
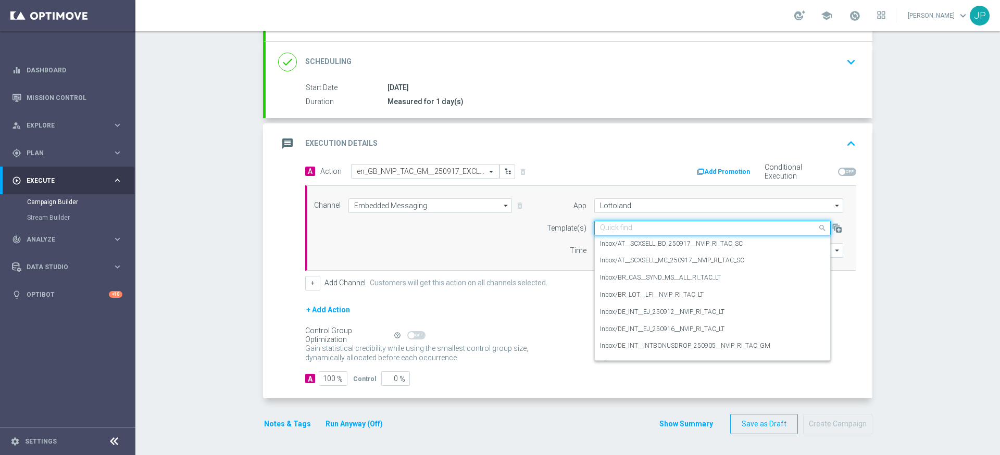
paste input "en_GB_NVIP_TAC_GM__250917_EXCLGAME_TITANS_RISING_HOLD_&_HIT"
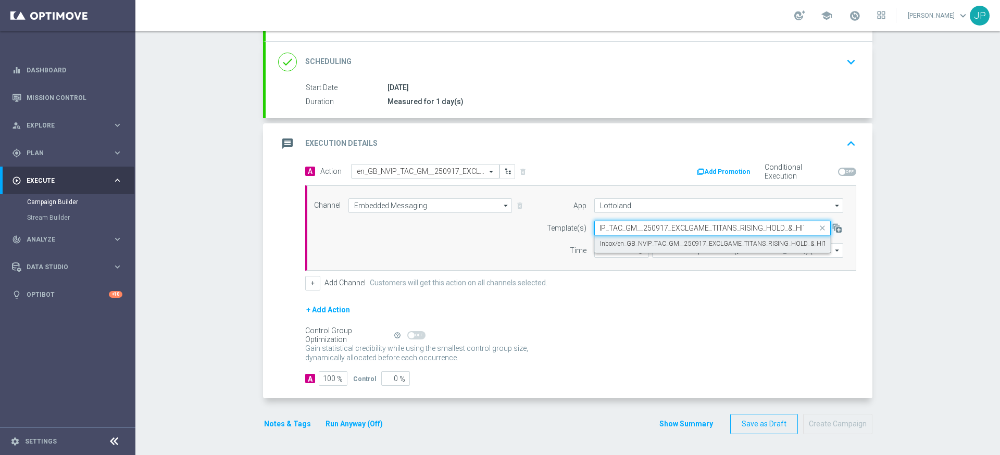
click at [632, 244] on label "Inbox/en_GB_NVIP_TAC_GM__250917_EXCLGAME_TITANS_RISING_HOLD_&_HIT" at bounding box center [713, 244] width 227 height 9
type input "en_GB_NVIP_TAC_GM__250917_EXCLGAME_TITANS_RISING_HOLD_&_HIT"
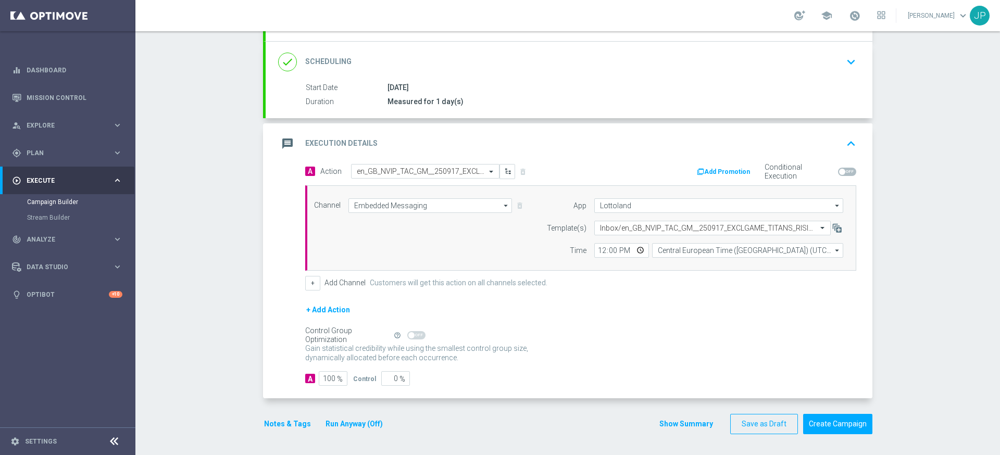
scroll to position [0, 0]
click at [603, 252] on input "12:00" at bounding box center [621, 250] width 55 height 15
type input "19:00"
click at [689, 278] on div "+ Add Channel Customers will get this action on all channels selected." at bounding box center [580, 283] width 551 height 15
click at [706, 247] on input "Central European Time ([GEOGRAPHIC_DATA]) (UTC +02:00)" at bounding box center [747, 250] width 191 height 15
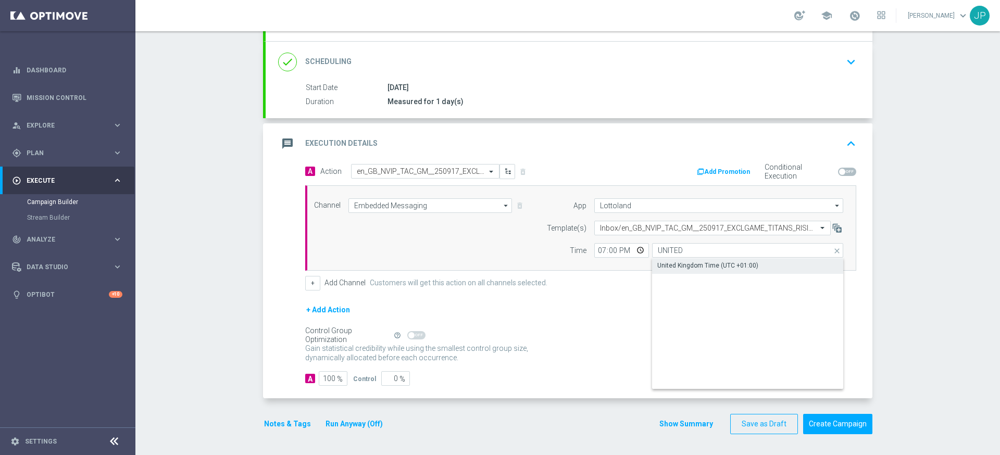
click at [716, 266] on div "United Kingdom Time (UTC +01:00)" at bounding box center [707, 265] width 101 height 9
type input "United Kingdom Time (UTC +01:00)"
click at [746, 321] on div "+ Add Action" at bounding box center [580, 317] width 551 height 26
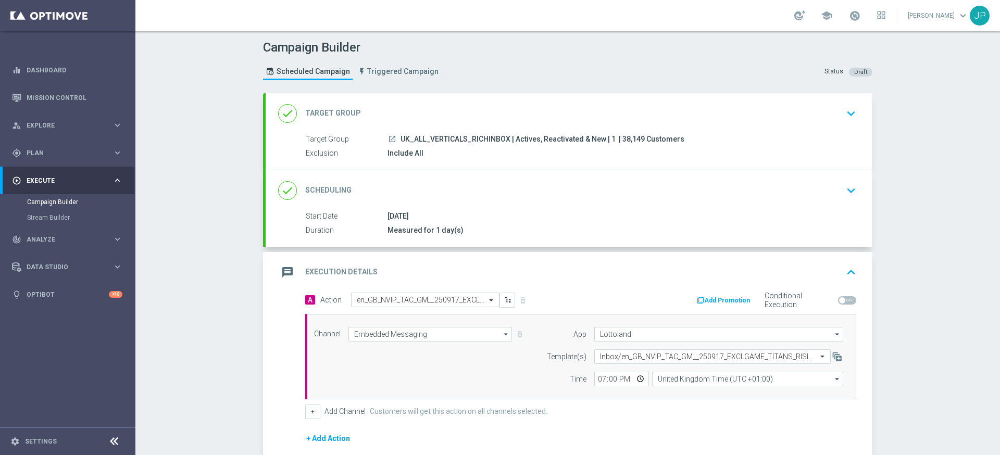
scroll to position [129, 0]
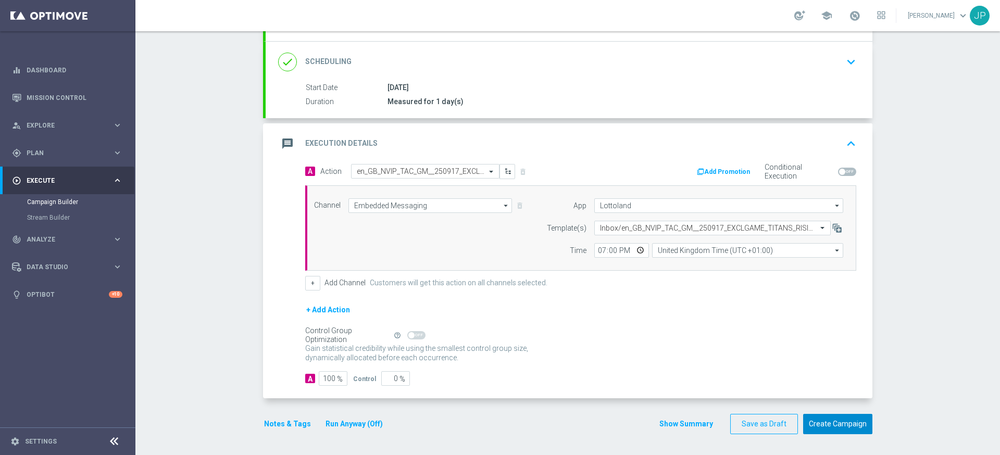
click at [858, 424] on button "Create Campaign" at bounding box center [837, 424] width 69 height 20
